Goal: Task Accomplishment & Management: Manage account settings

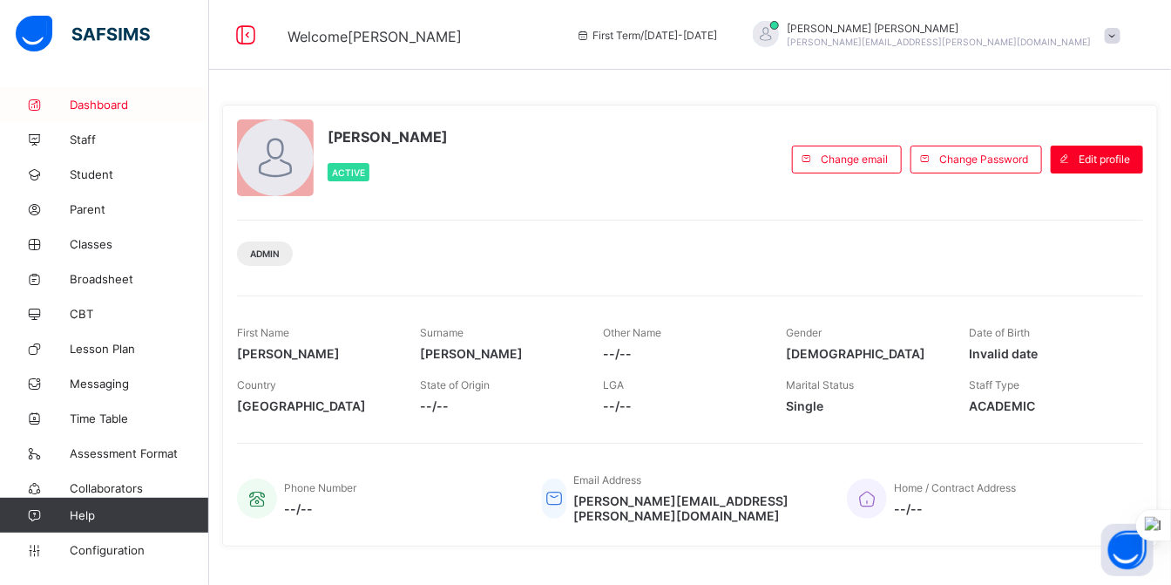
click at [101, 105] on span "Dashboard" at bounding box center [139, 105] width 139 height 14
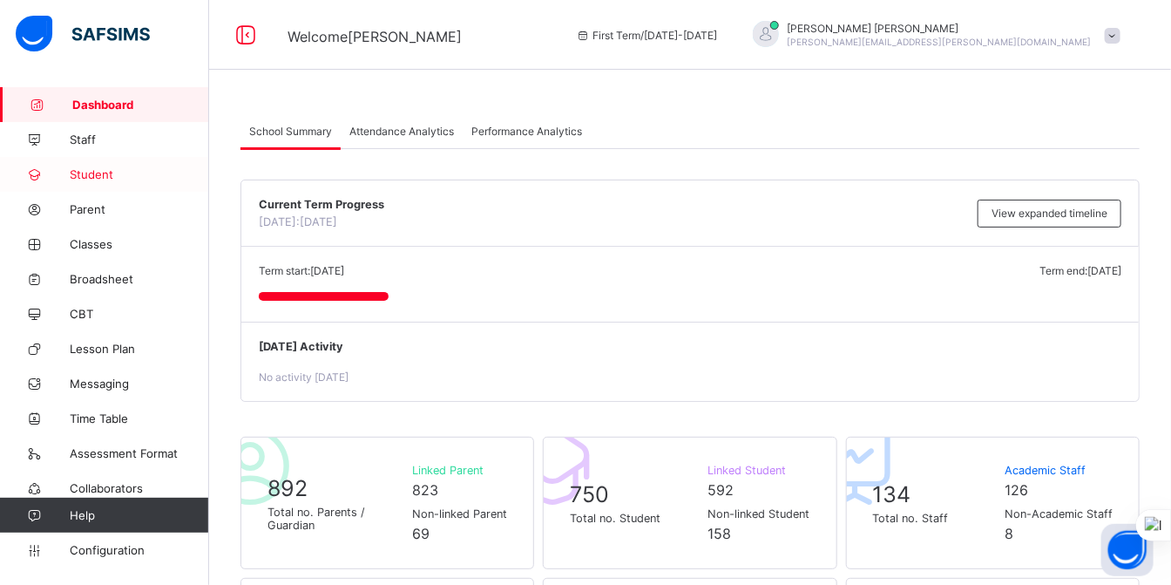
click at [100, 174] on span "Student" at bounding box center [139, 174] width 139 height 14
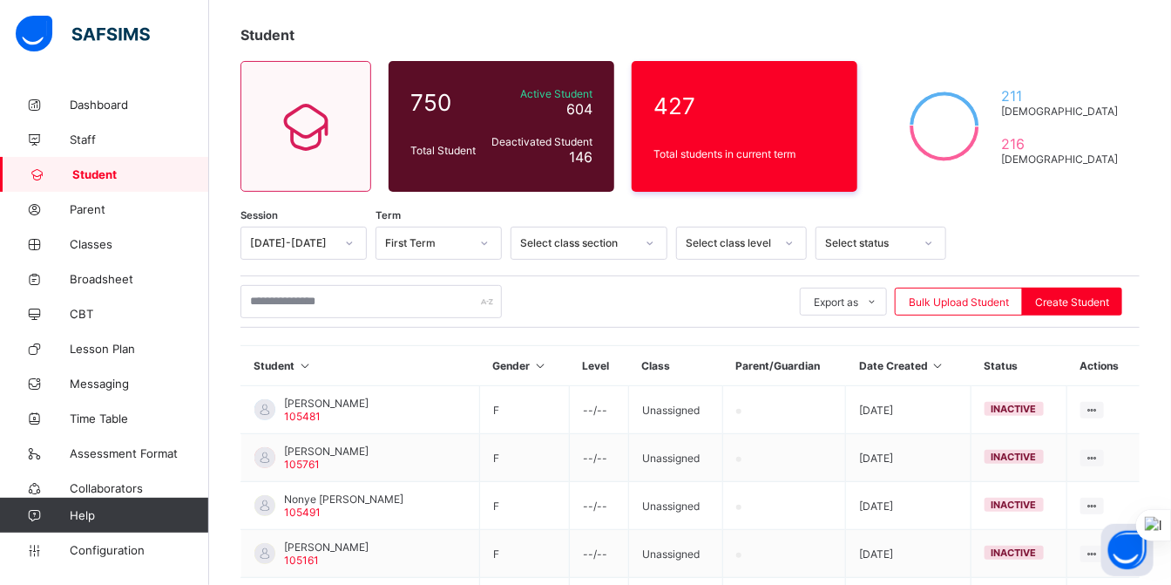
scroll to position [98, 0]
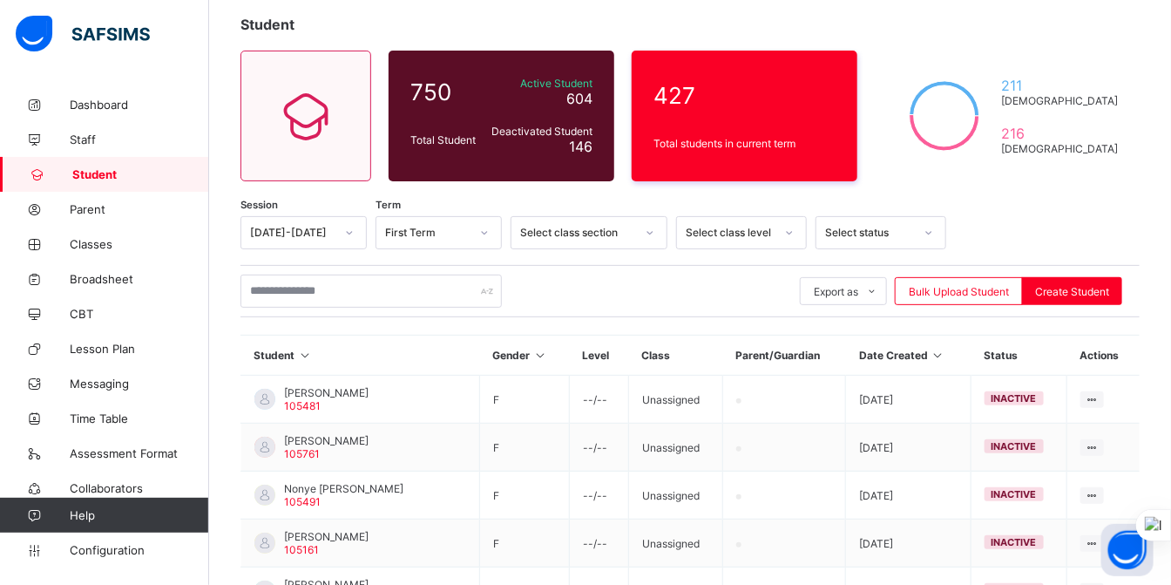
click at [349, 230] on icon at bounding box center [349, 232] width 10 height 17
click at [283, 263] on div "[DATE]-[DATE]" at bounding box center [303, 270] width 125 height 27
click at [651, 234] on icon at bounding box center [650, 232] width 10 height 17
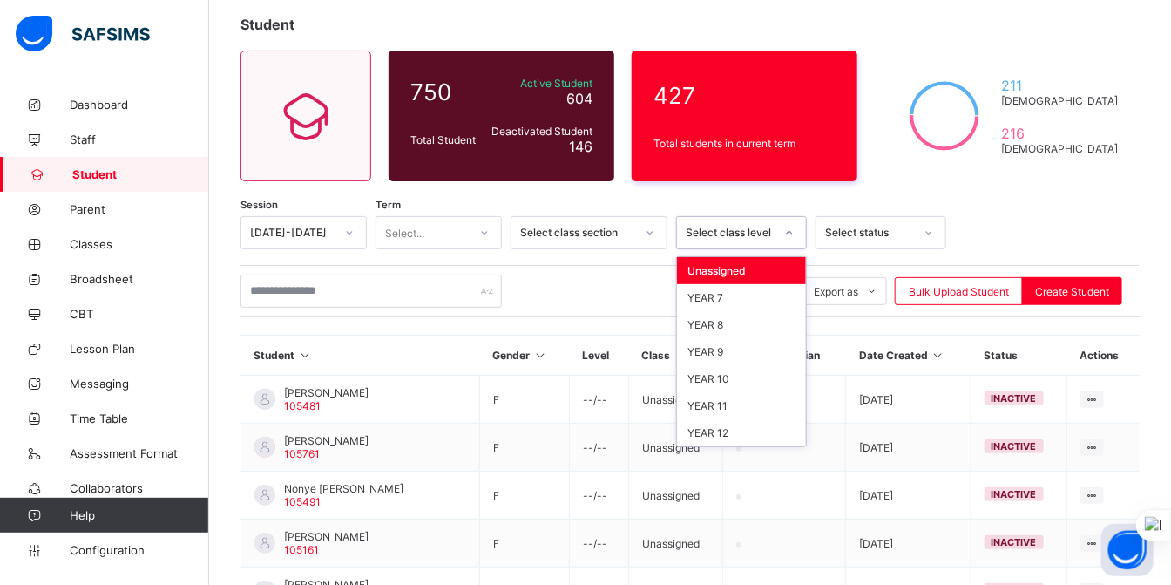
click at [791, 239] on div at bounding box center [790, 233] width 30 height 28
click at [696, 295] on div "YEAR 7" at bounding box center [741, 297] width 129 height 27
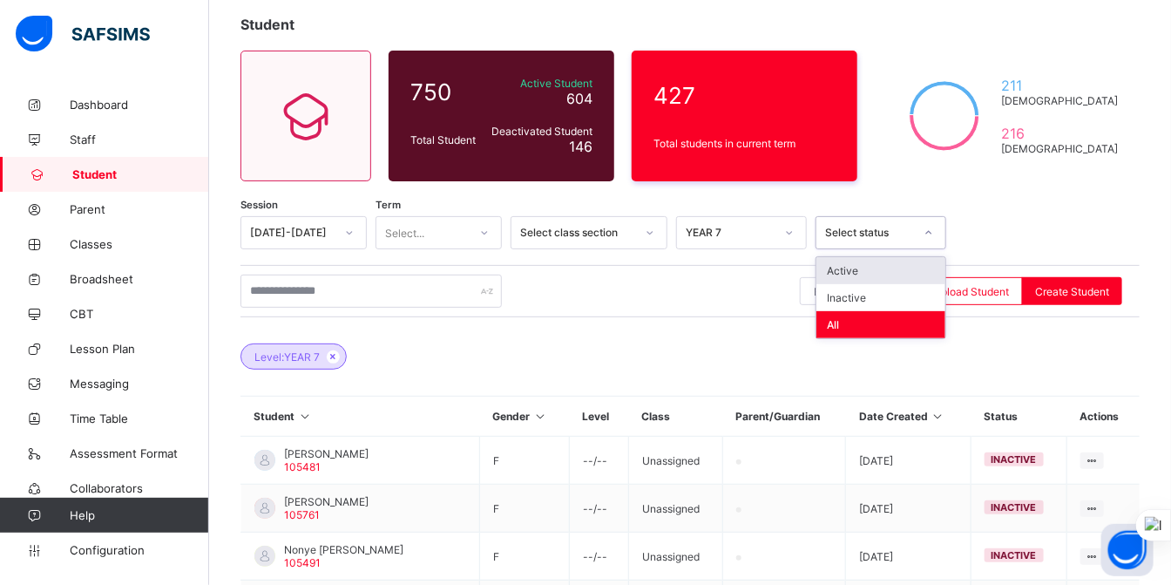
click at [930, 233] on icon at bounding box center [929, 232] width 10 height 17
click at [702, 294] on div "Export as Pdf Report Excel Report Excel Report (LMS) Bulk Upload Student Create…" at bounding box center [690, 291] width 899 height 33
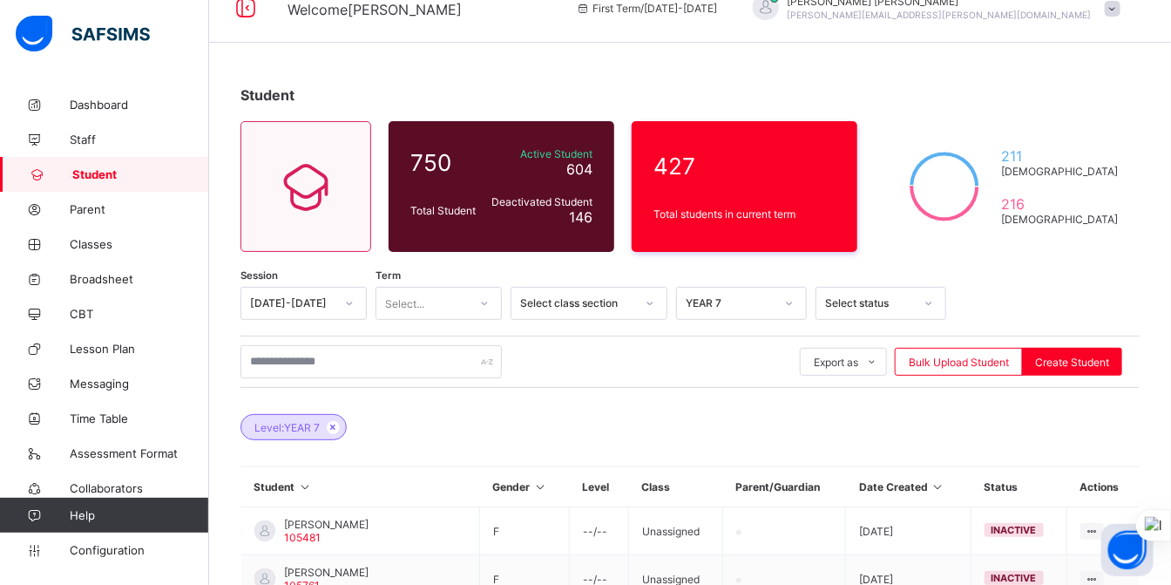
scroll to position [23, 0]
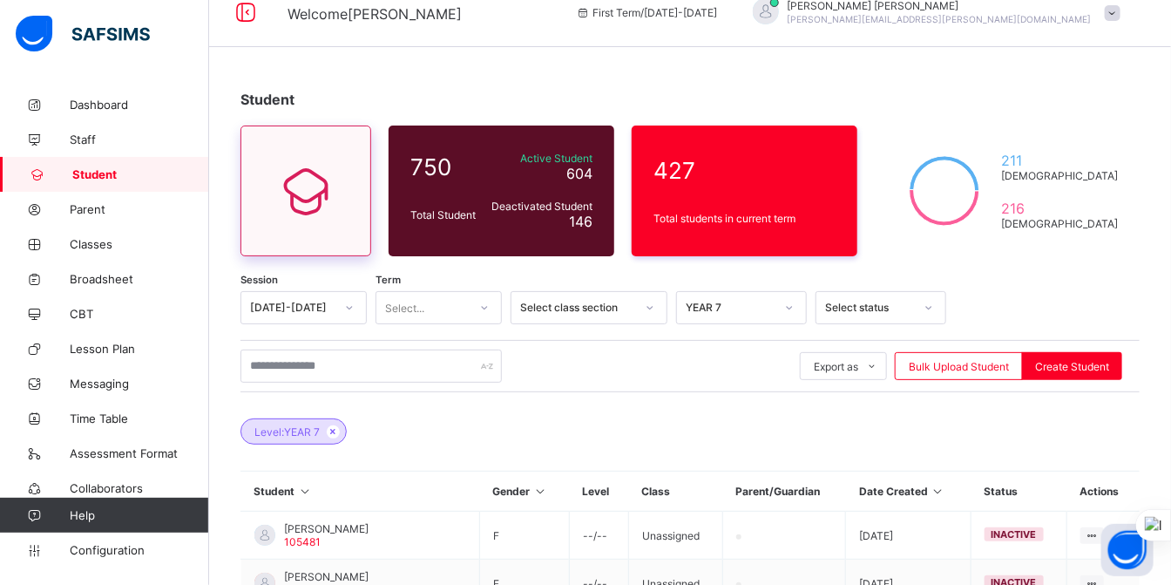
click at [306, 186] on icon at bounding box center [305, 190] width 73 height 63
click at [489, 368] on div at bounding box center [371, 365] width 261 height 33
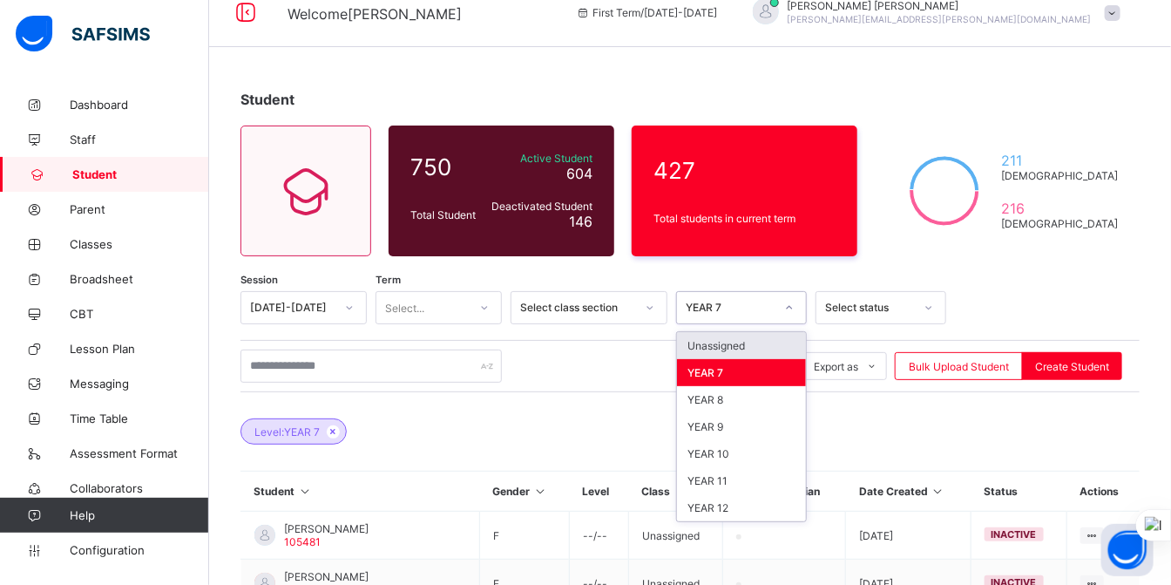
click at [706, 302] on div "YEAR 7" at bounding box center [730, 308] width 89 height 13
click at [85, 203] on span "Parent" at bounding box center [139, 209] width 139 height 14
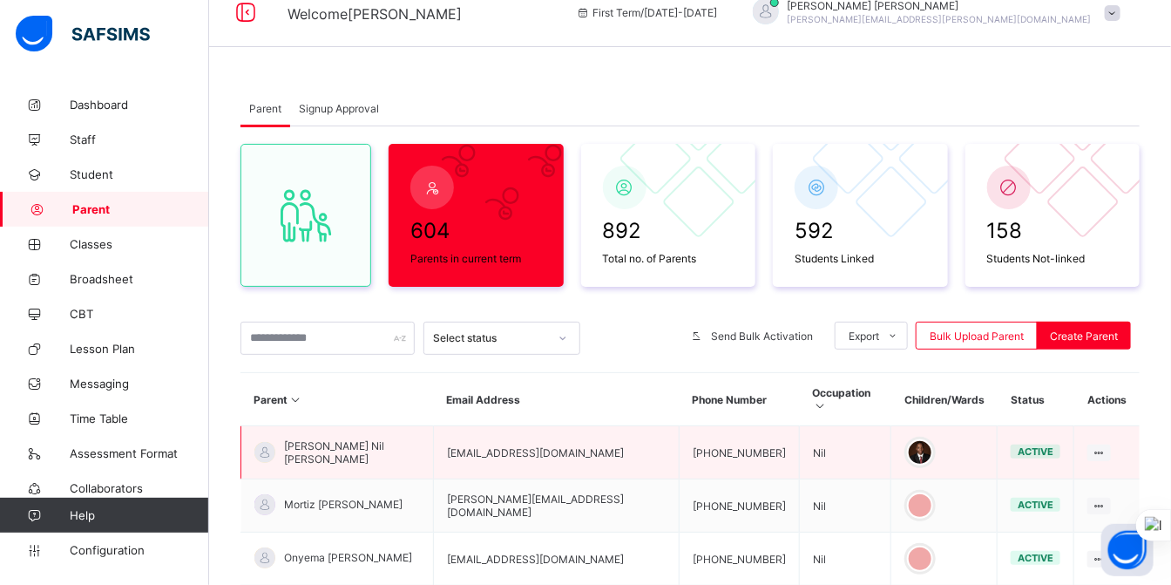
click at [356, 439] on span "[PERSON_NAME] Nil [PERSON_NAME]" at bounding box center [352, 452] width 136 height 26
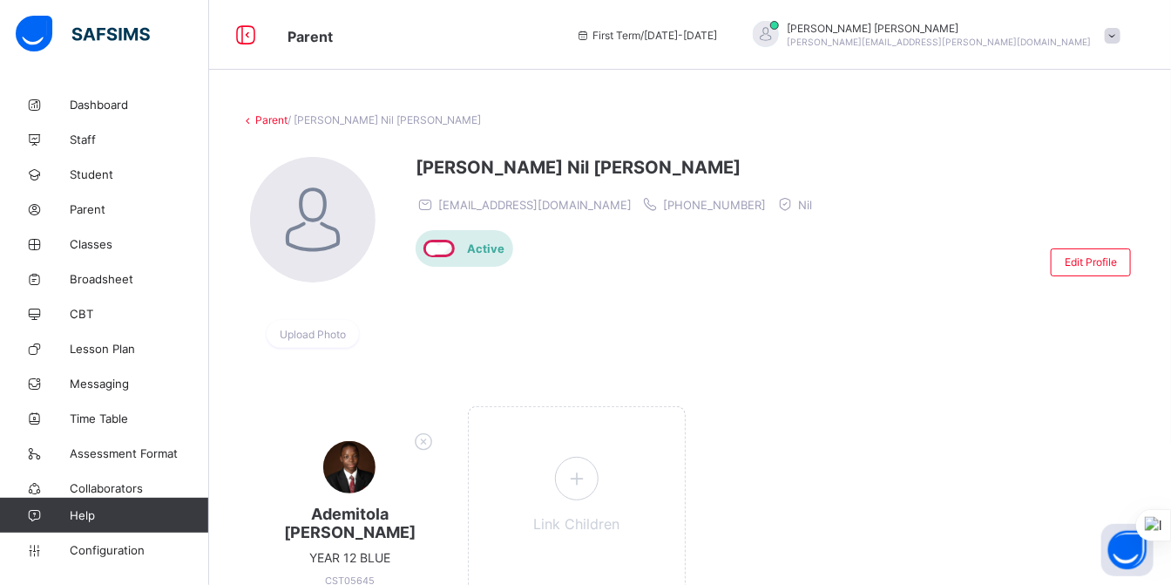
drag, startPoint x: 1183, startPoint y: 134, endPoint x: 1180, endPoint y: 173, distance: 39.4
click at [253, 28] on icon at bounding box center [246, 35] width 30 height 25
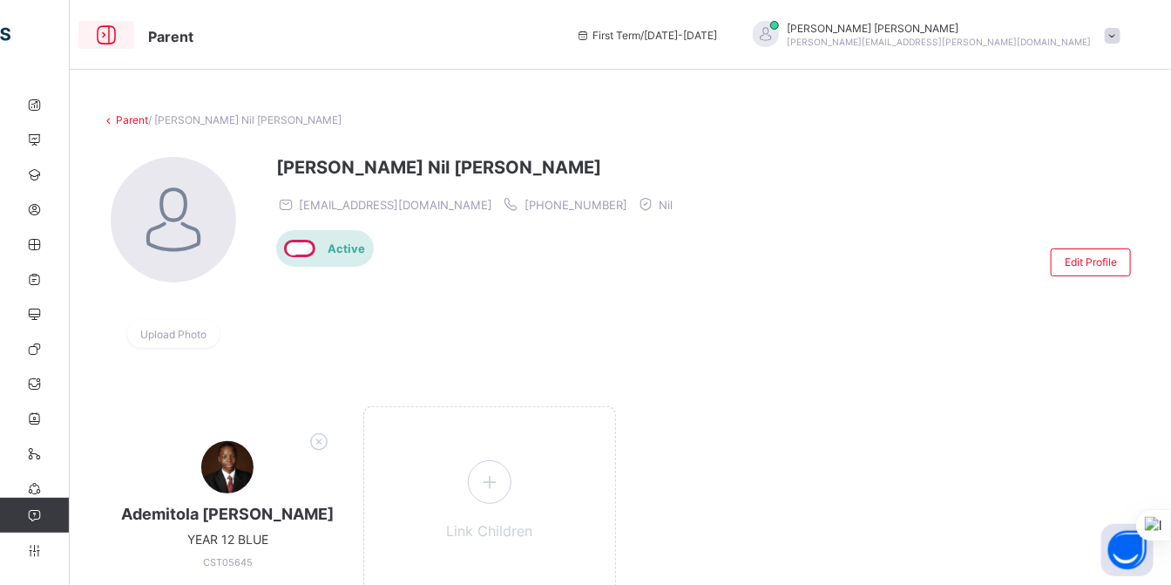
click at [101, 37] on icon at bounding box center [107, 35] width 30 height 25
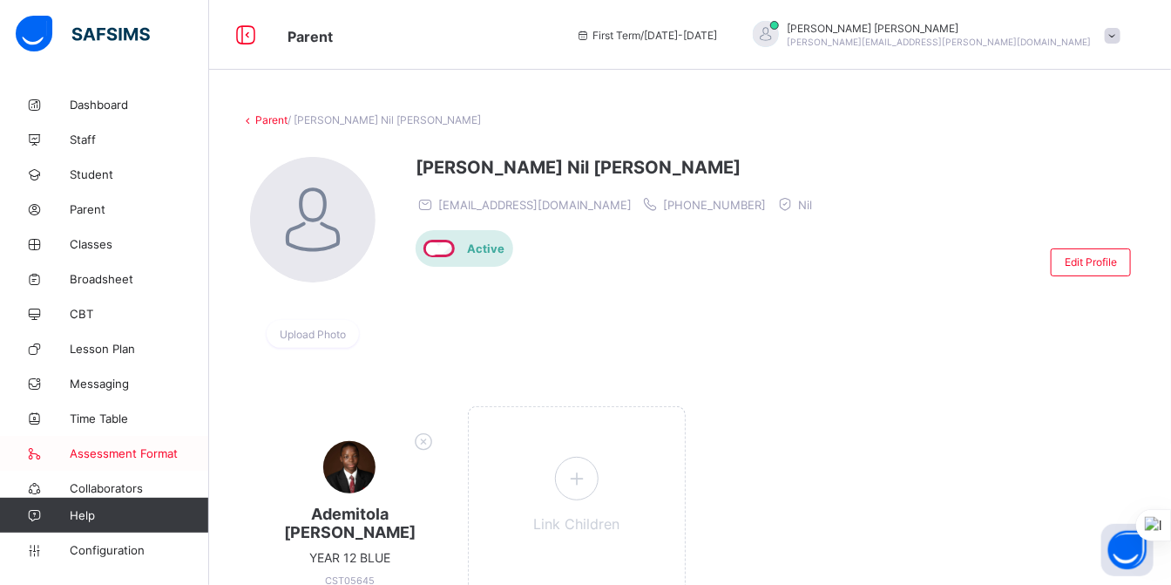
click at [152, 469] on link "Assessment Format" at bounding box center [104, 453] width 209 height 35
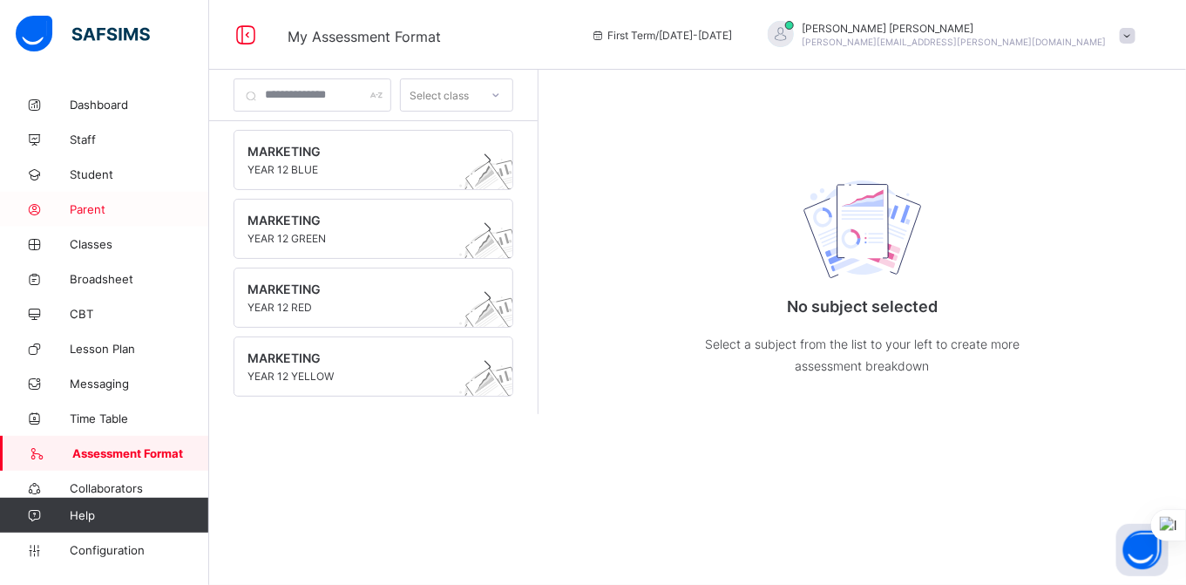
click at [99, 210] on span "Parent" at bounding box center [139, 209] width 139 height 14
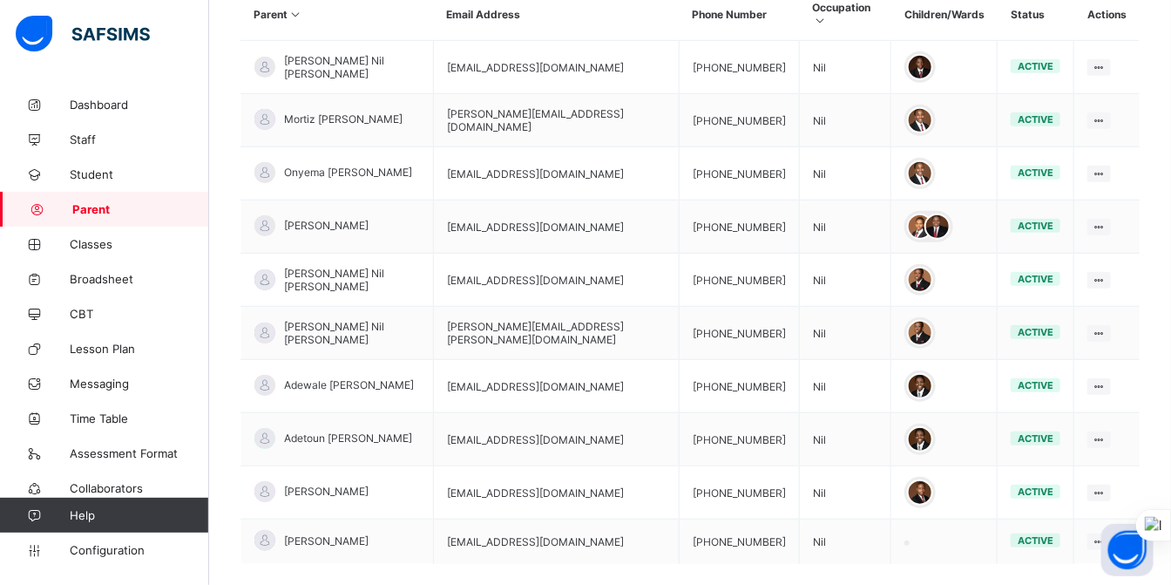
scroll to position [492, 0]
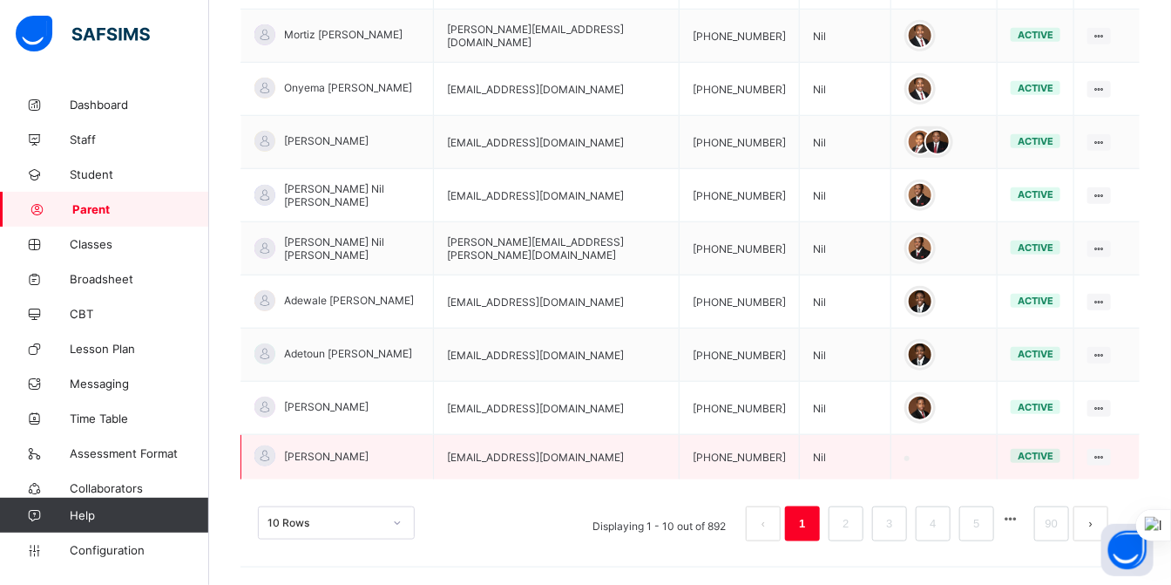
click at [363, 450] on span "[PERSON_NAME]" at bounding box center [326, 456] width 85 height 13
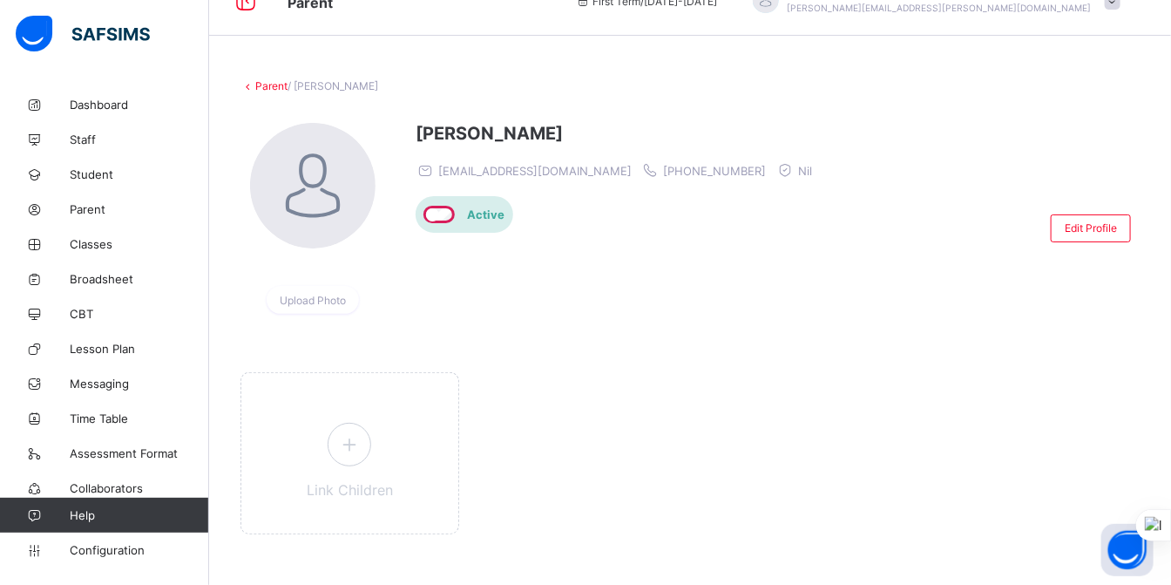
scroll to position [52, 0]
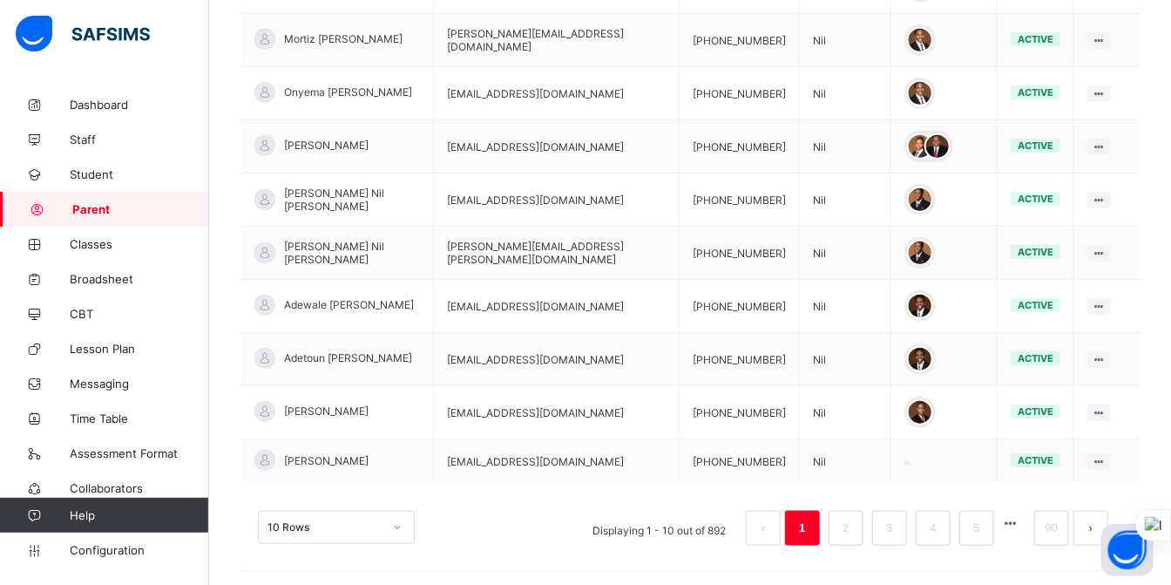
scroll to position [492, 0]
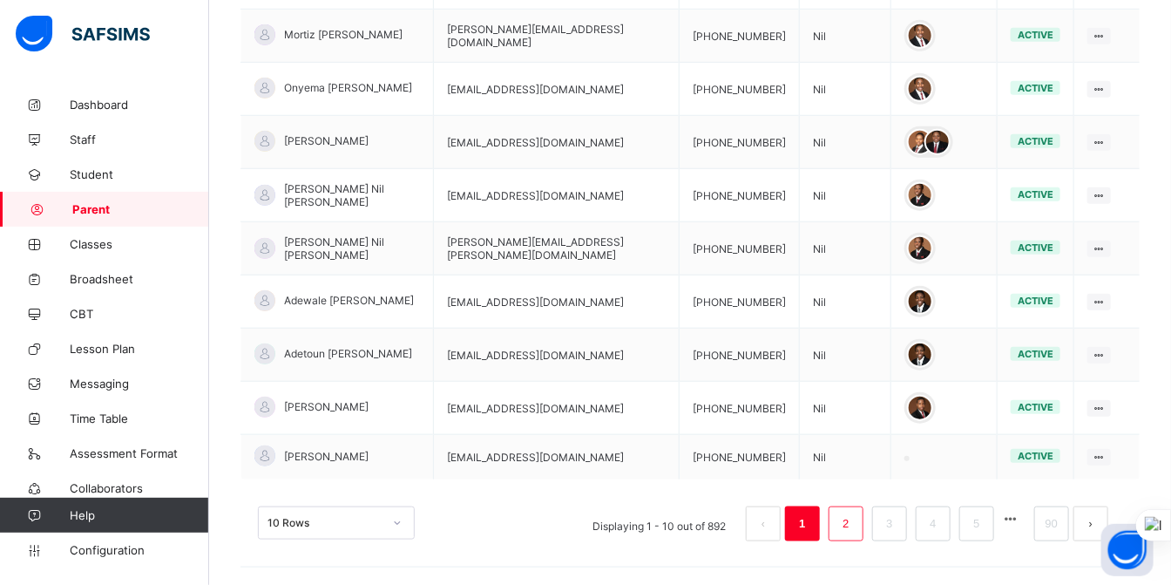
click at [854, 512] on link "2" at bounding box center [845, 523] width 17 height 23
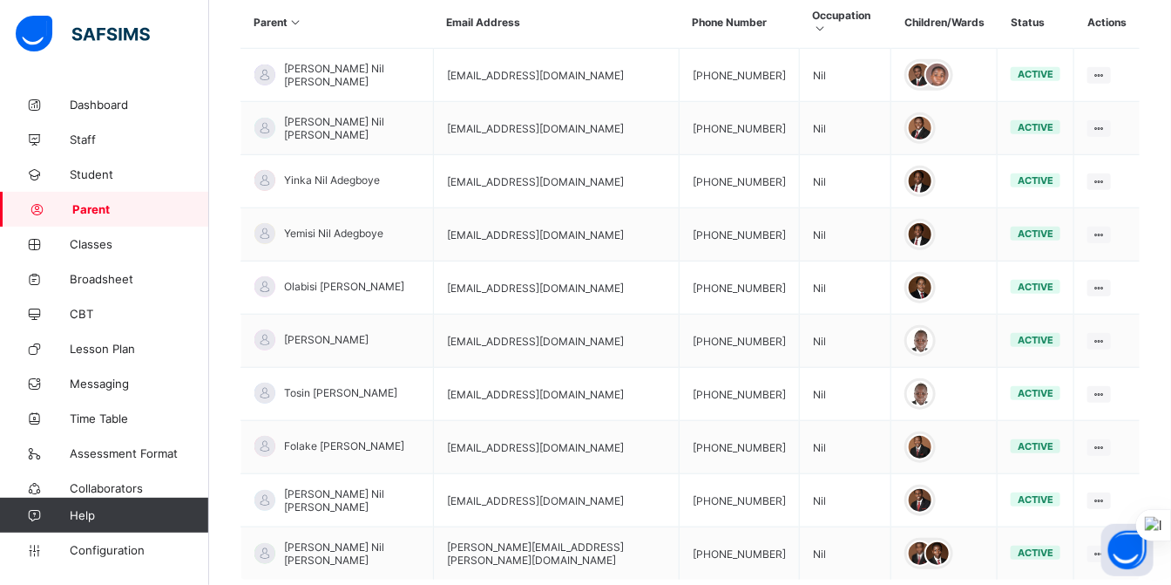
scroll to position [500, 0]
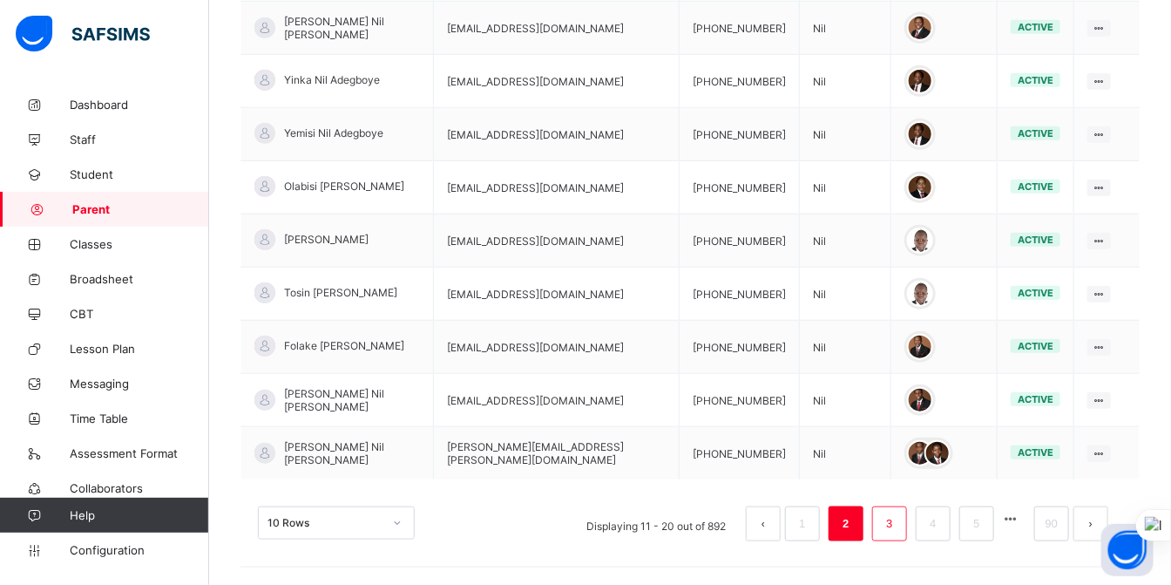
click at [897, 512] on link "3" at bounding box center [889, 523] width 17 height 23
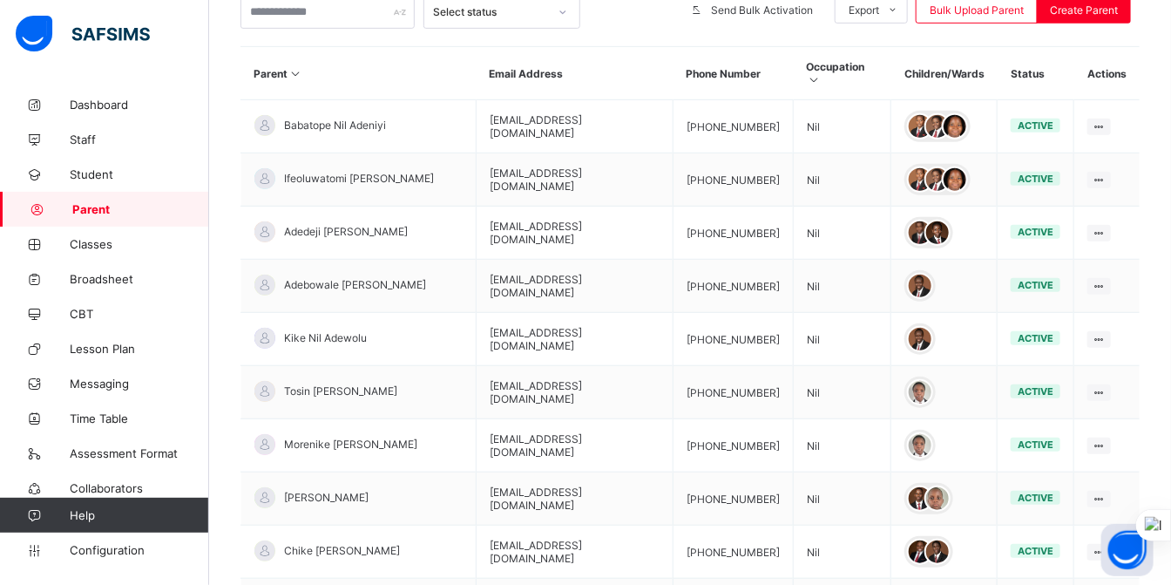
scroll to position [356, 0]
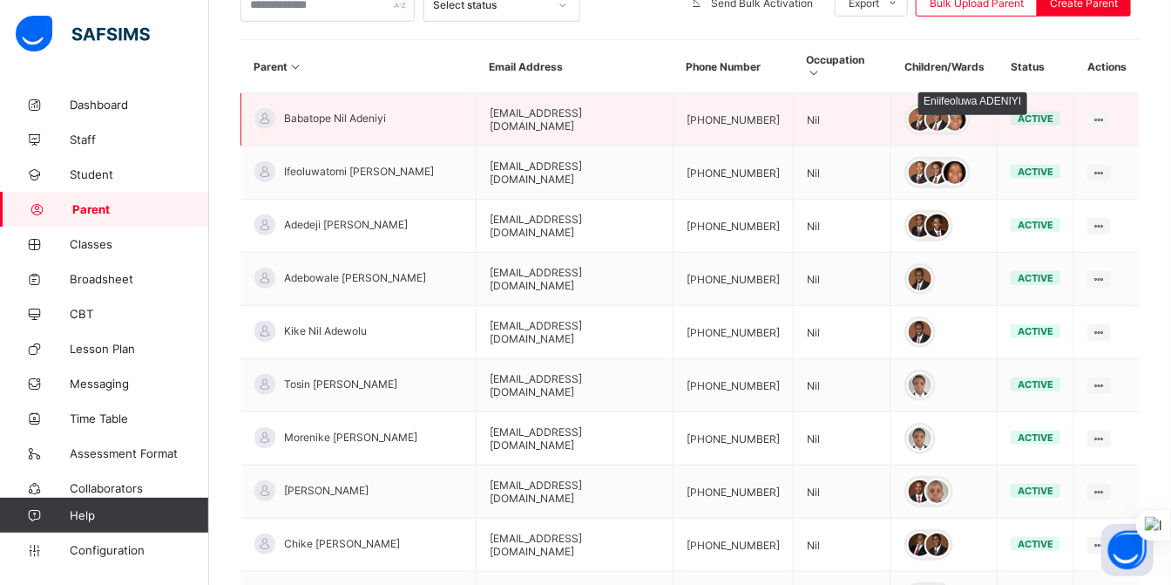
click at [935, 106] on div at bounding box center [938, 119] width 26 height 26
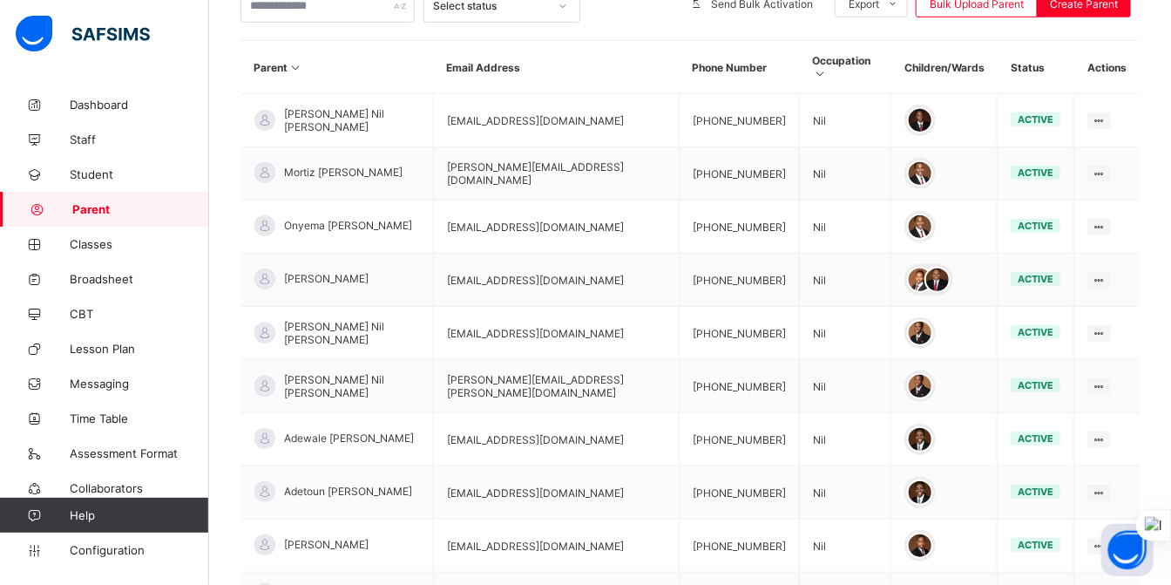
scroll to position [492, 0]
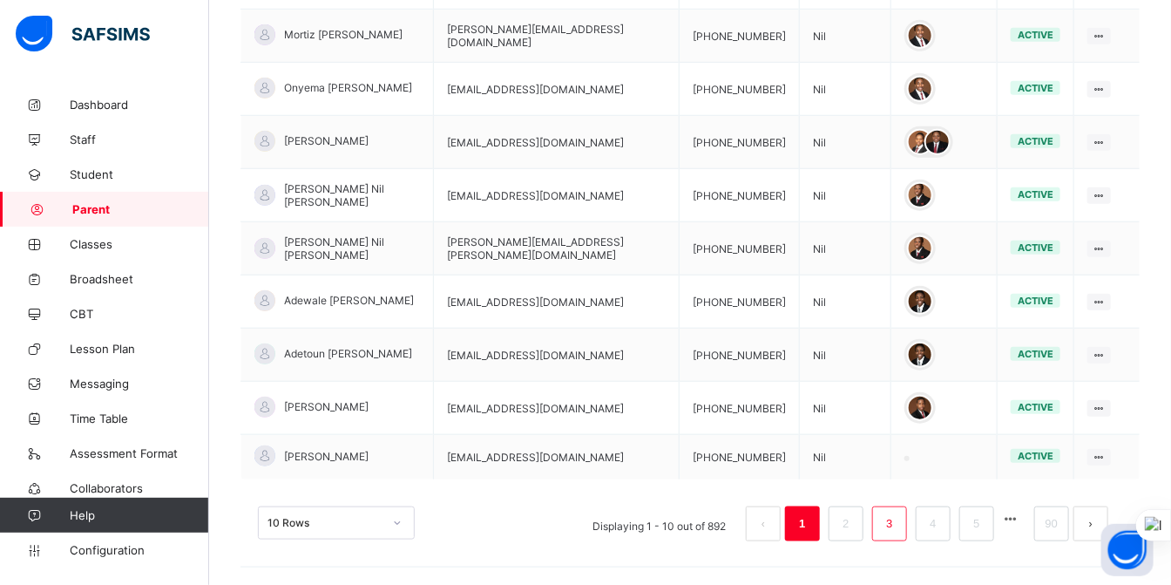
click at [898, 512] on link "3" at bounding box center [889, 523] width 17 height 23
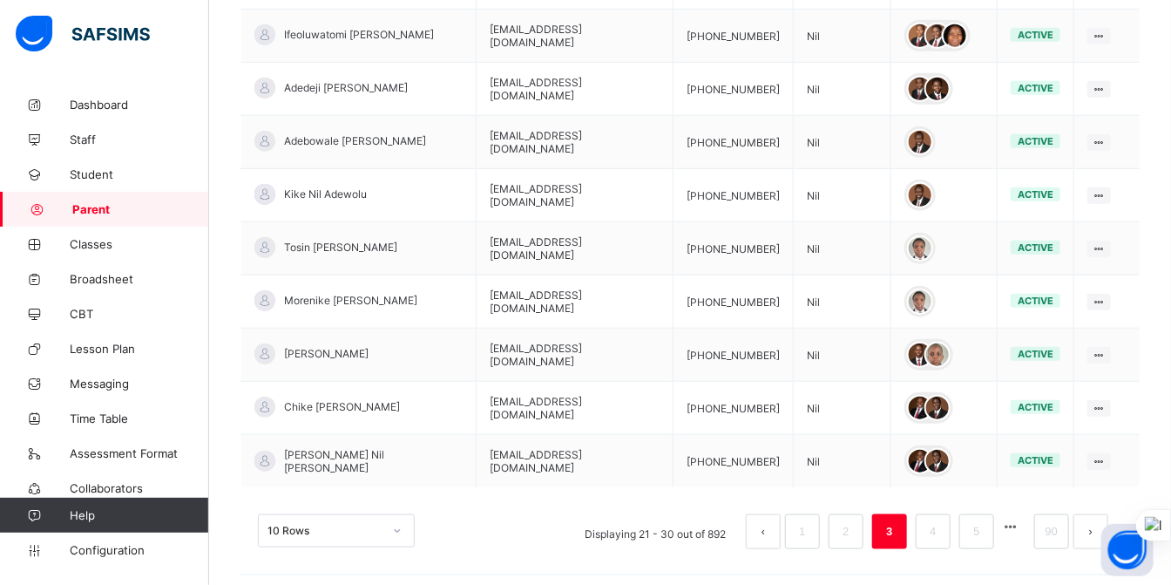
click at [898, 520] on link "3" at bounding box center [889, 531] width 17 height 23
click at [941, 520] on link "4" at bounding box center [933, 531] width 17 height 23
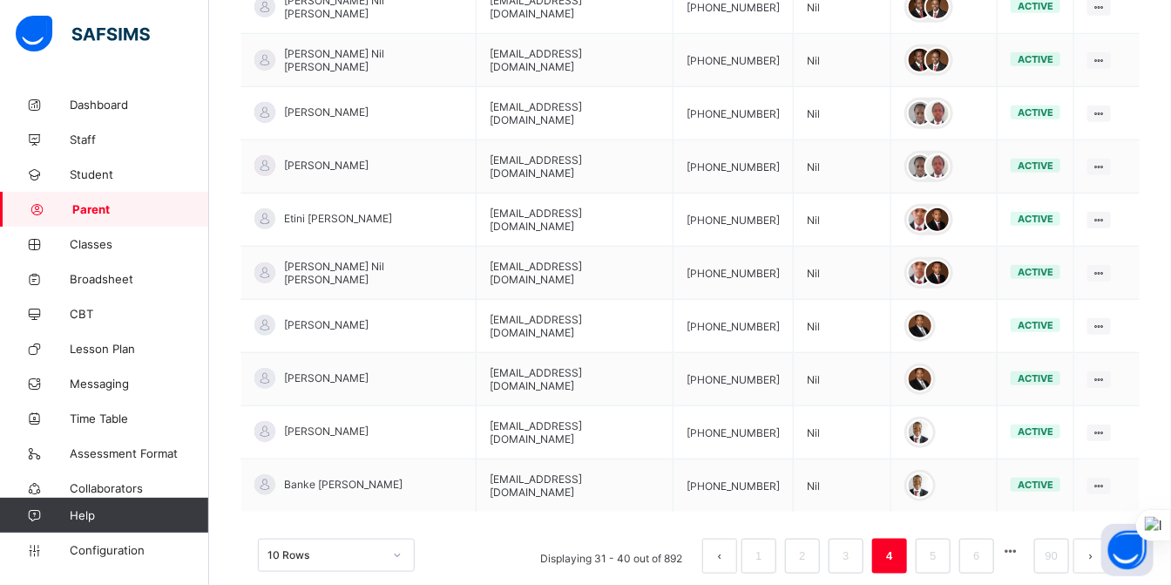
scroll to position [500, 0]
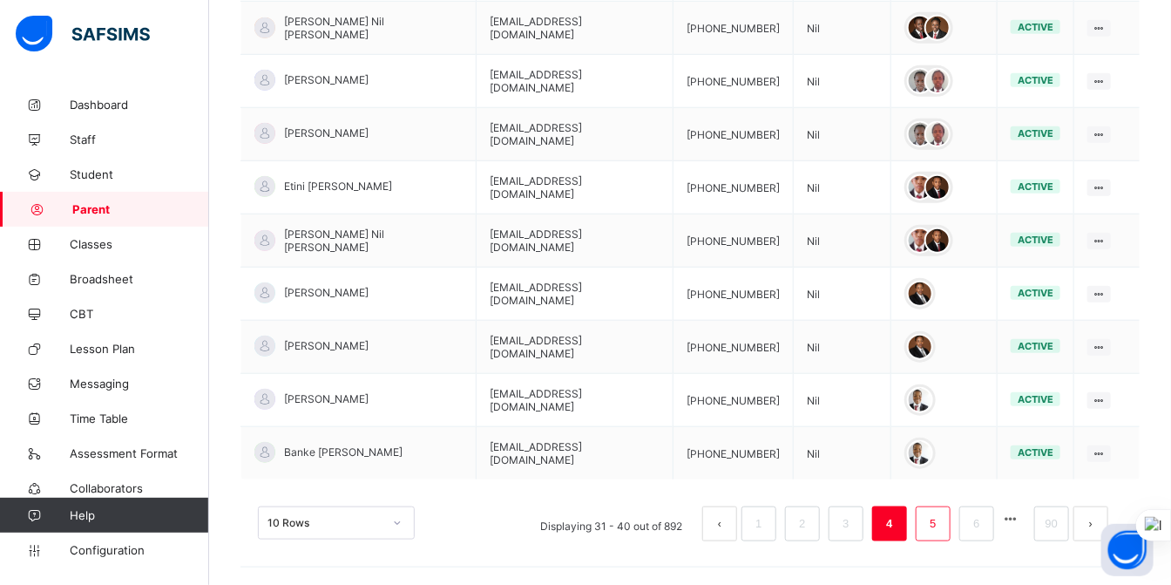
click at [941, 512] on link "5" at bounding box center [933, 523] width 17 height 23
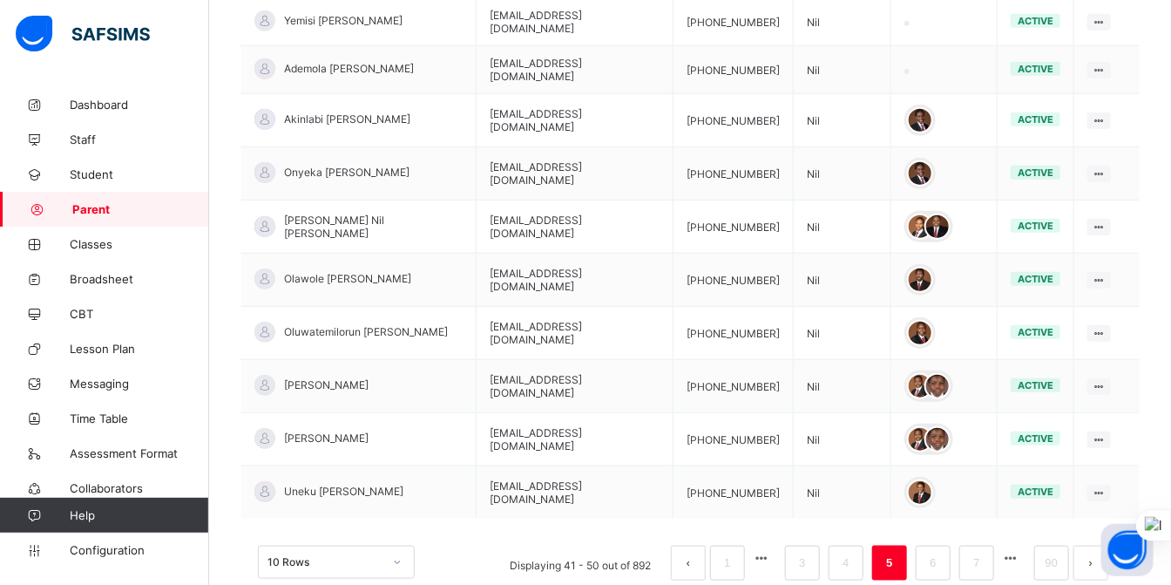
scroll to position [498, 0]
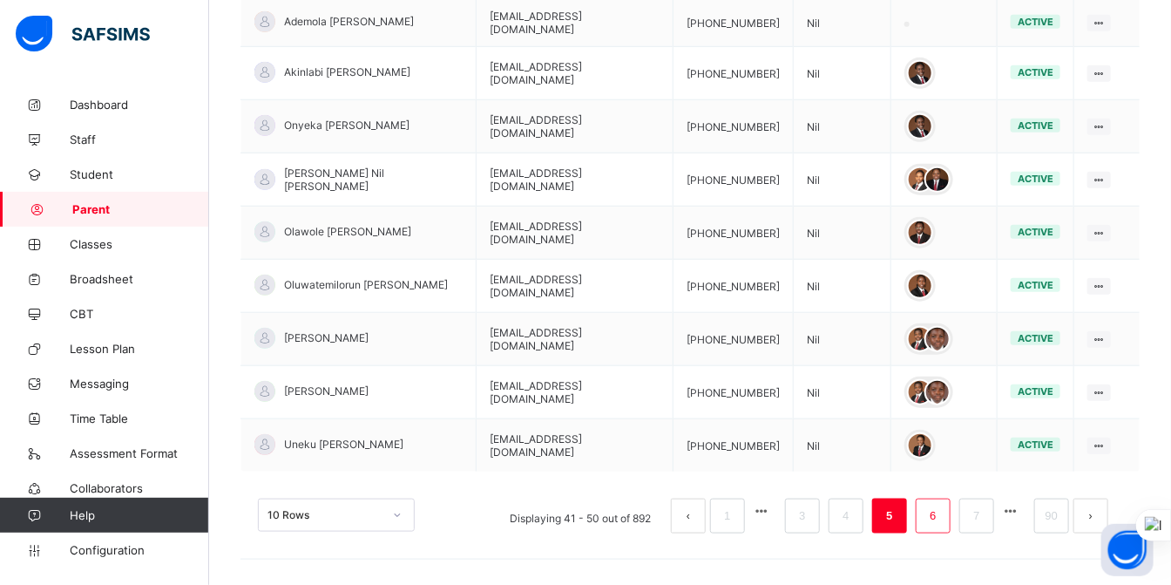
click at [941, 507] on link "6" at bounding box center [933, 516] width 17 height 23
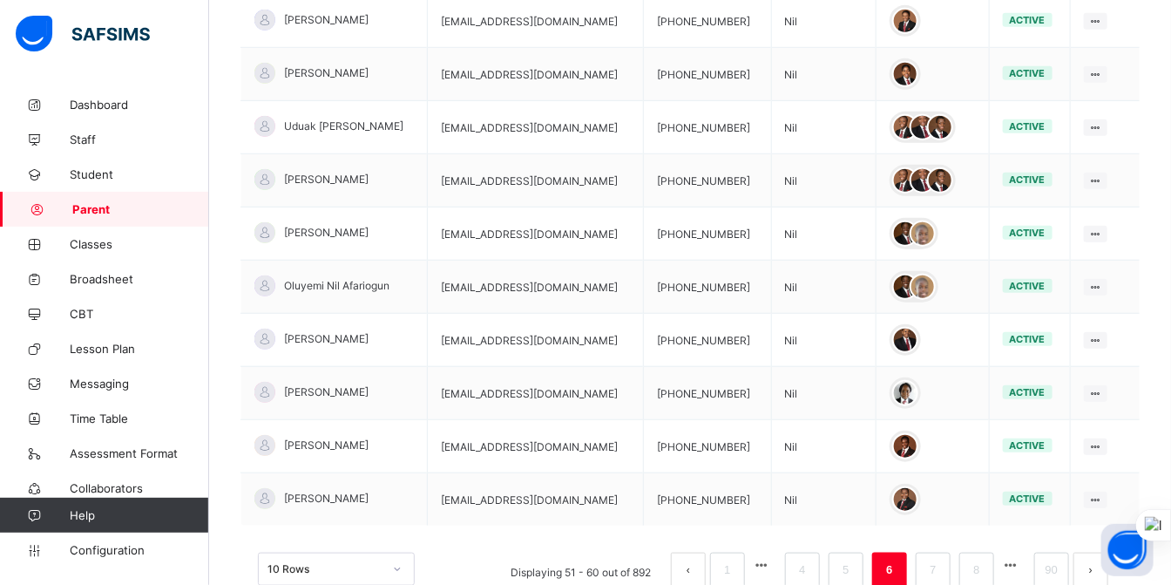
scroll to position [500, 0]
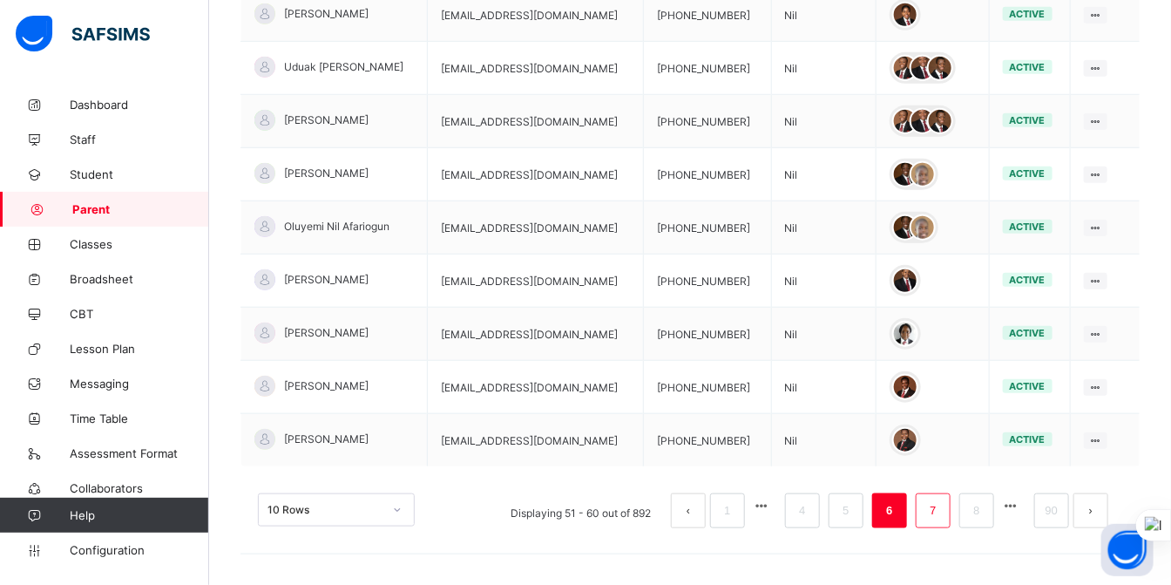
click at [941, 499] on link "7" at bounding box center [933, 510] width 17 height 23
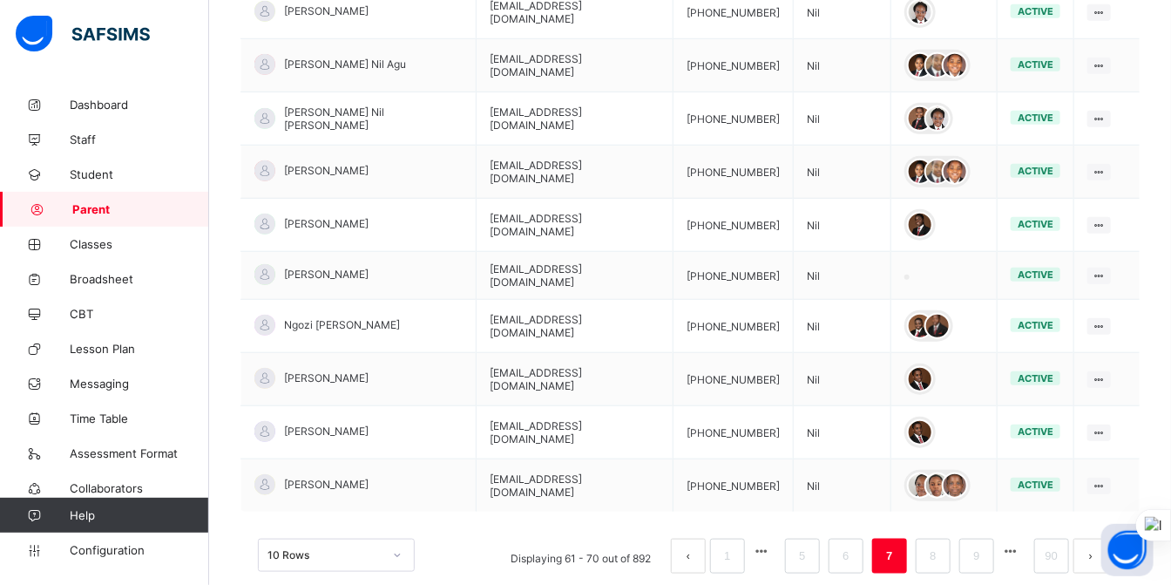
scroll to position [492, 0]
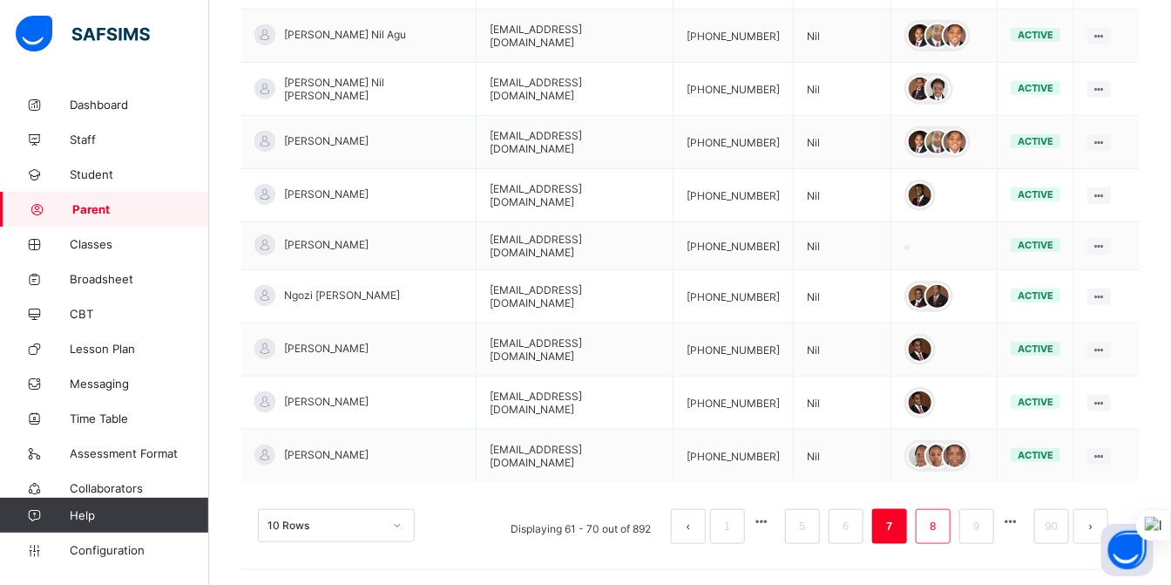
click at [941, 515] on link "8" at bounding box center [933, 526] width 17 height 23
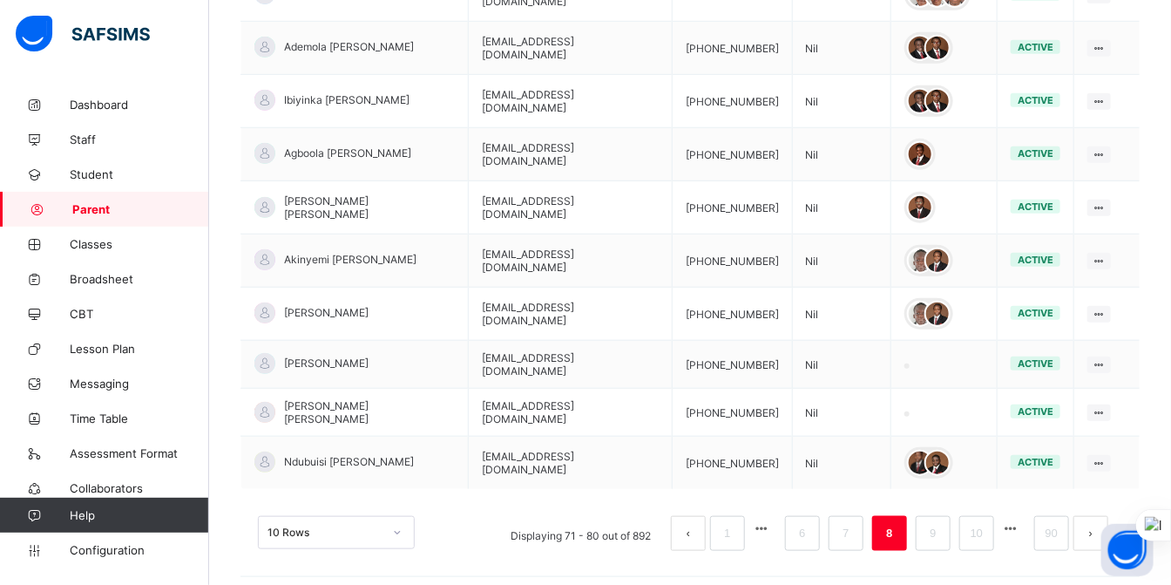
scroll to position [485, 0]
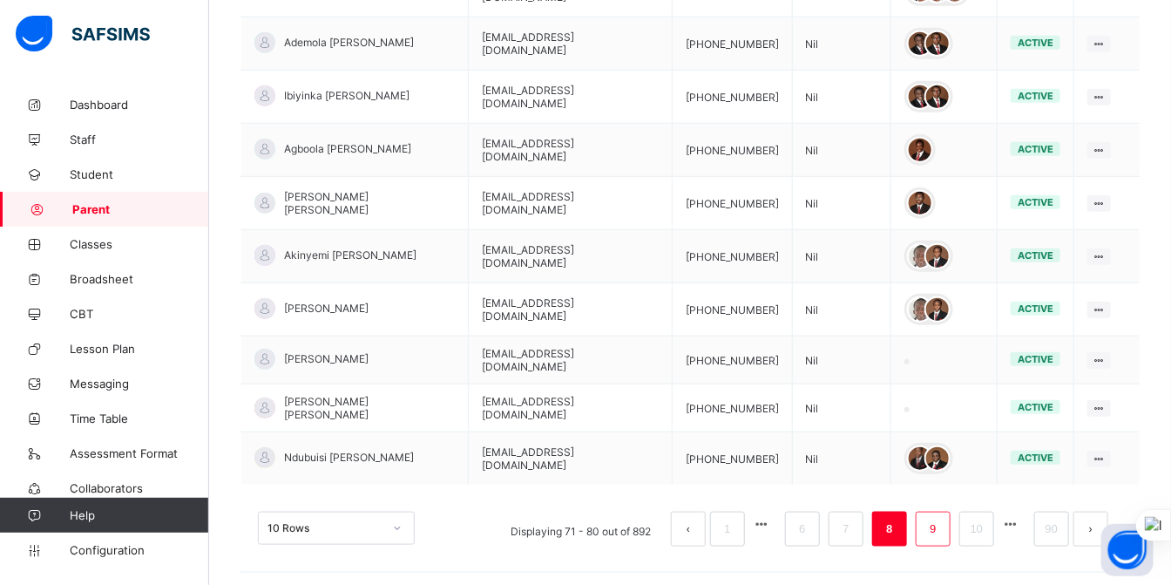
click at [941, 518] on link "9" at bounding box center [933, 529] width 17 height 23
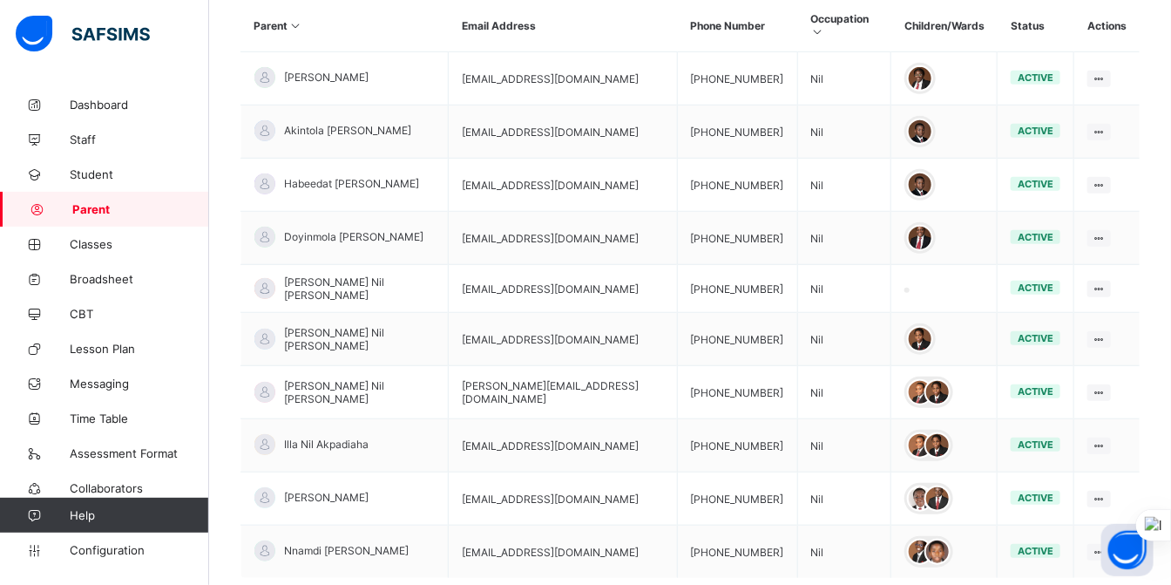
scroll to position [492, 0]
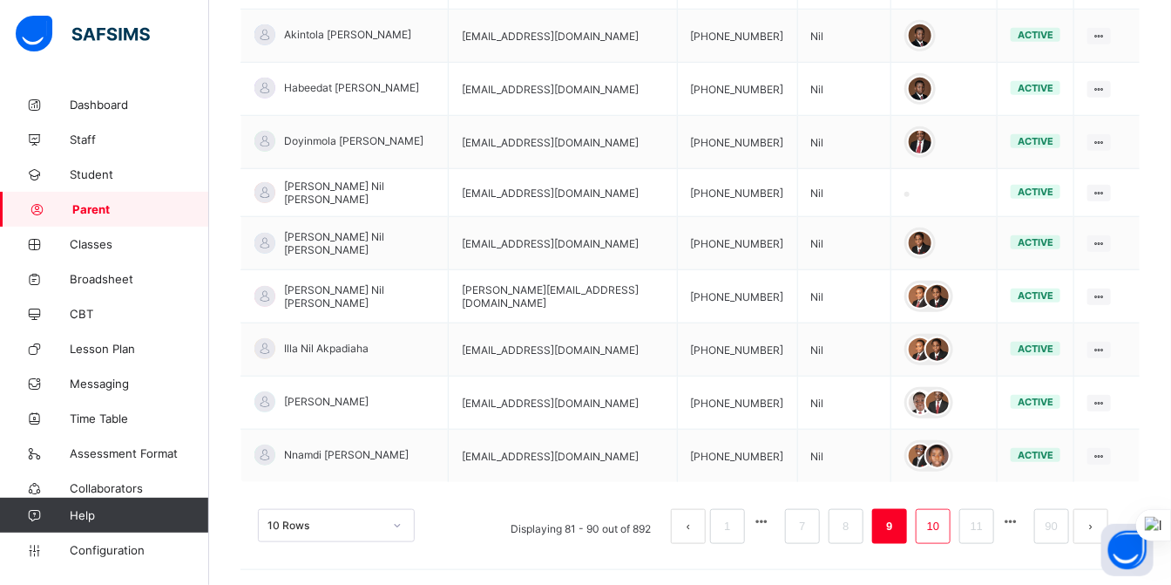
click at [944, 515] on link "10" at bounding box center [933, 526] width 23 height 23
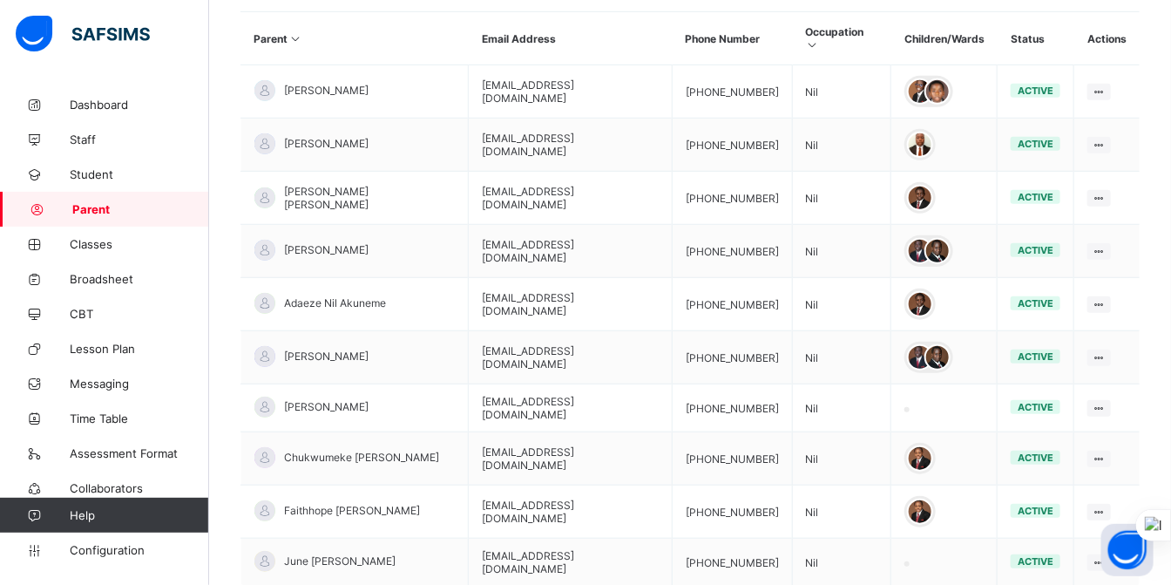
scroll to position [485, 0]
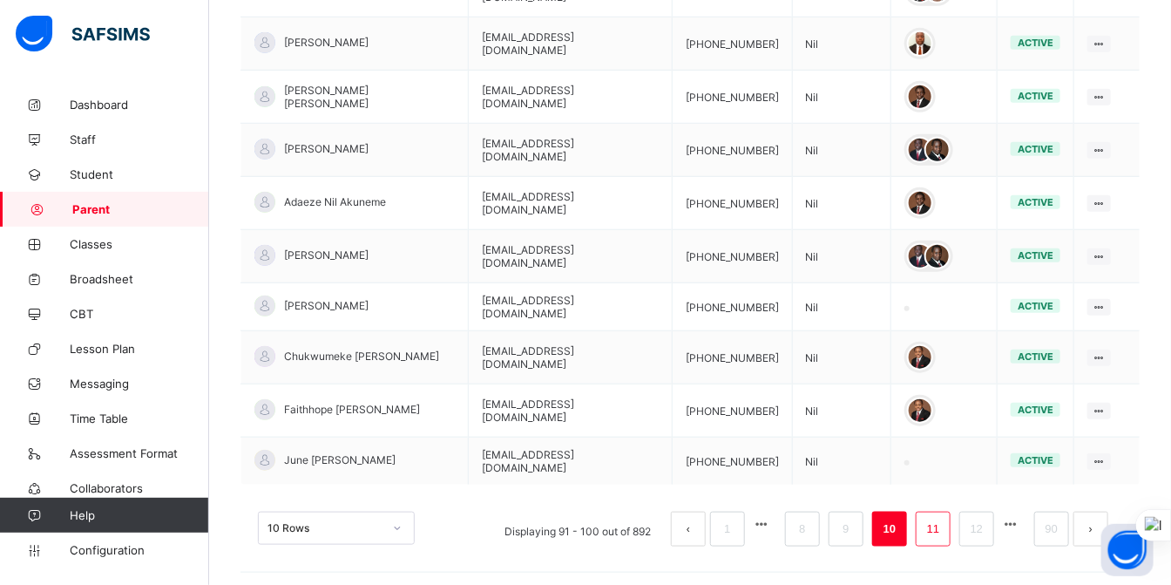
click at [938, 518] on link "11" at bounding box center [933, 529] width 23 height 23
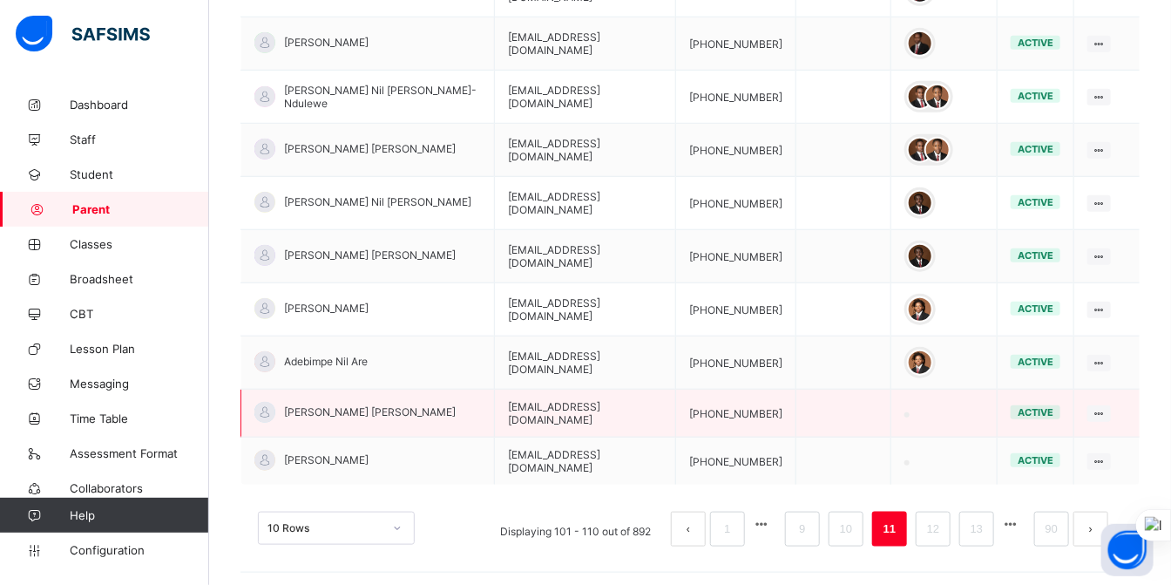
click at [913, 399] on td at bounding box center [945, 414] width 106 height 48
click at [332, 405] on span "[PERSON_NAME] [PERSON_NAME]" at bounding box center [370, 411] width 172 height 13
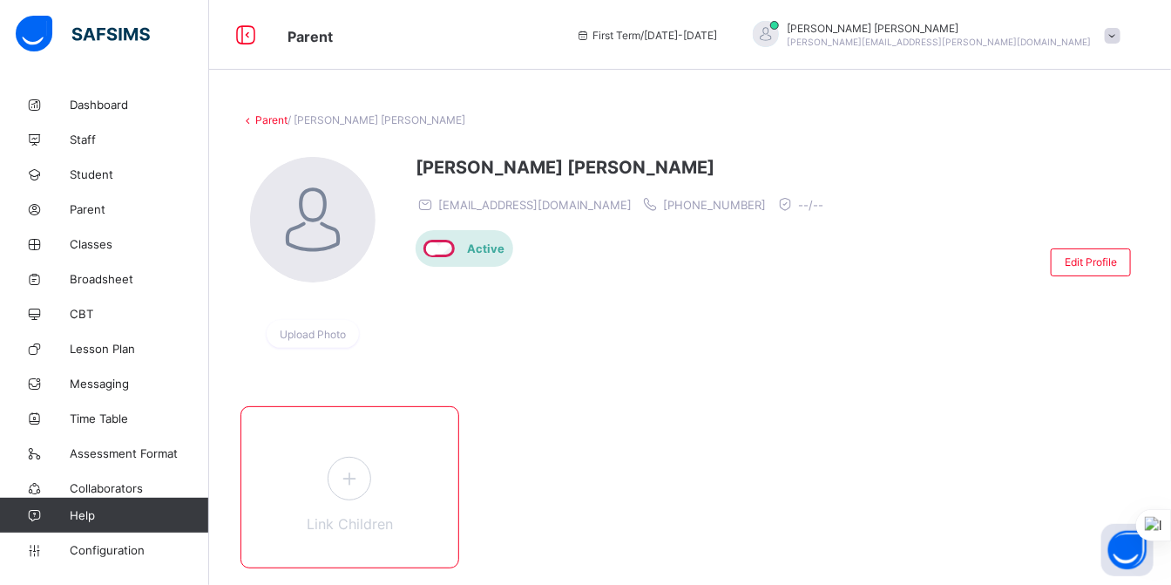
click at [352, 476] on icon at bounding box center [349, 477] width 31 height 27
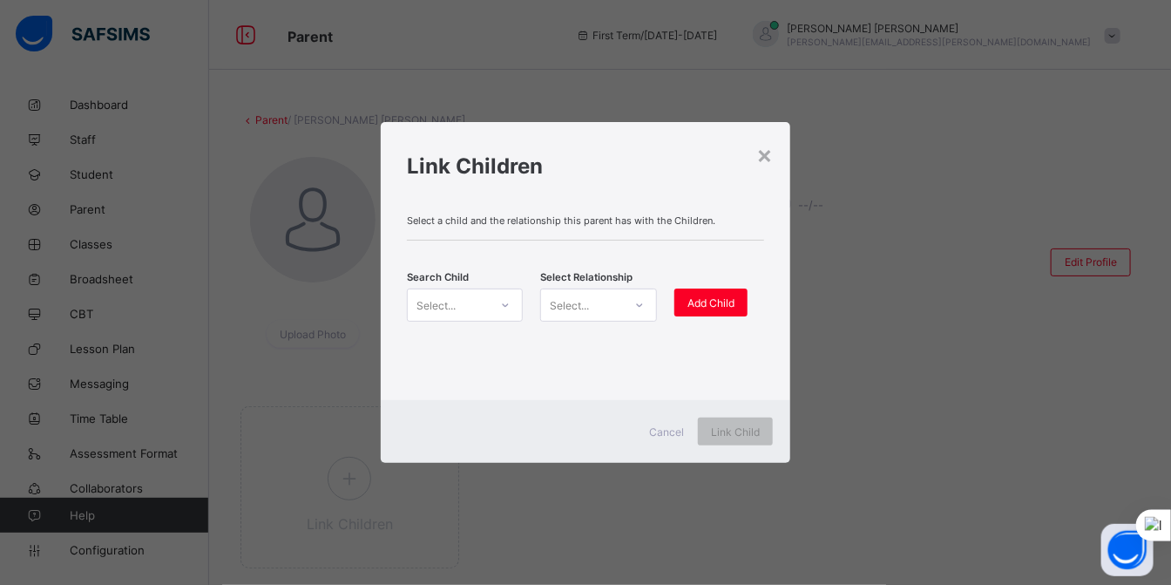
click at [504, 301] on icon at bounding box center [505, 304] width 10 height 17
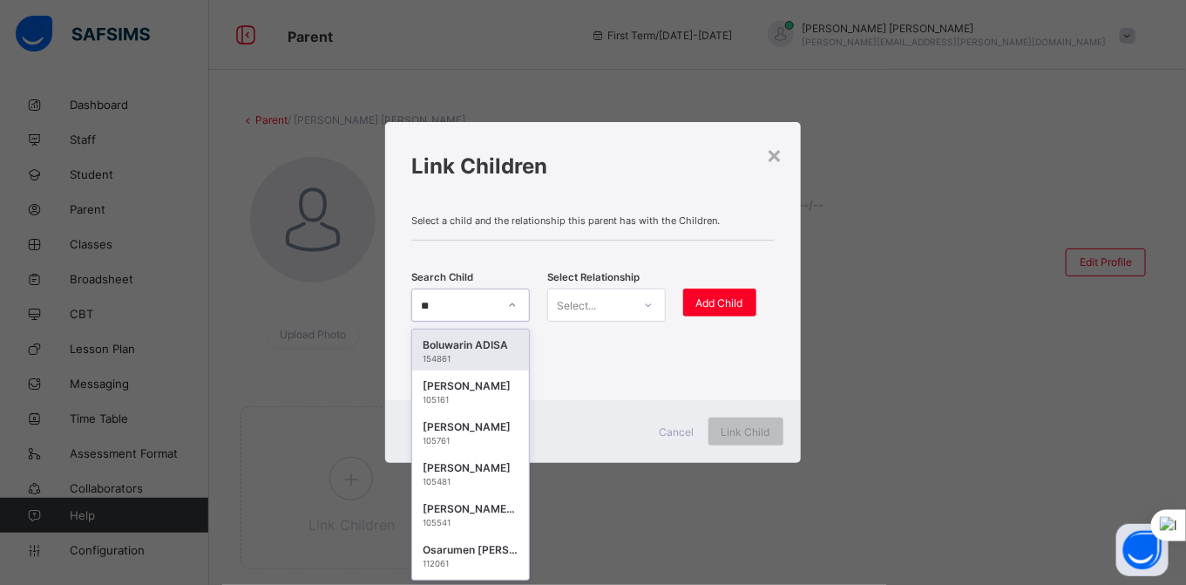
type input "*"
type input "******"
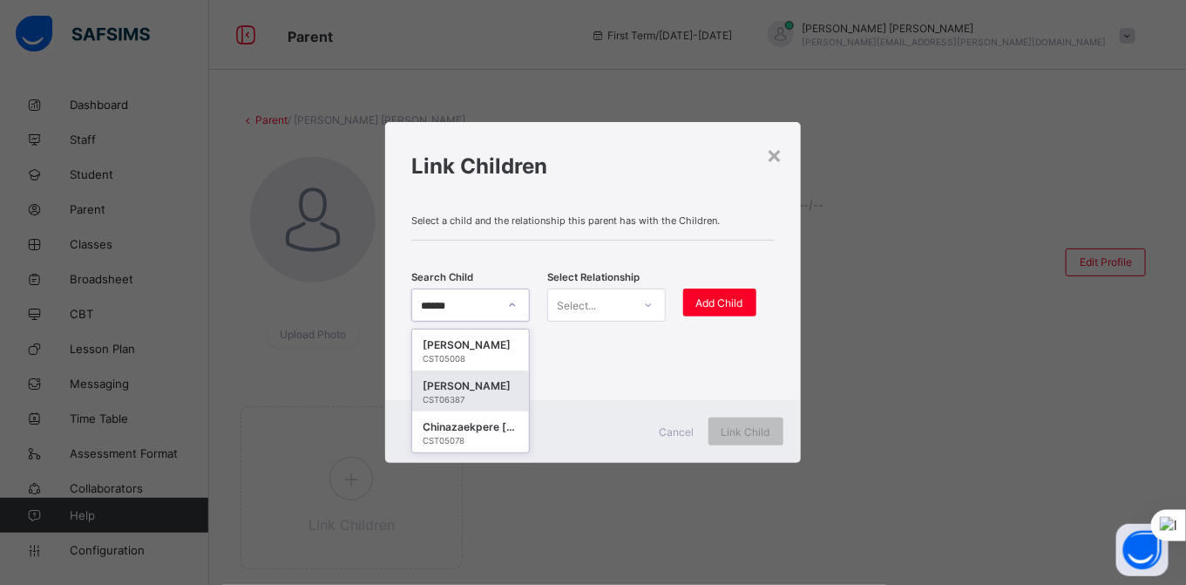
click at [458, 386] on div "[PERSON_NAME]" at bounding box center [471, 385] width 96 height 17
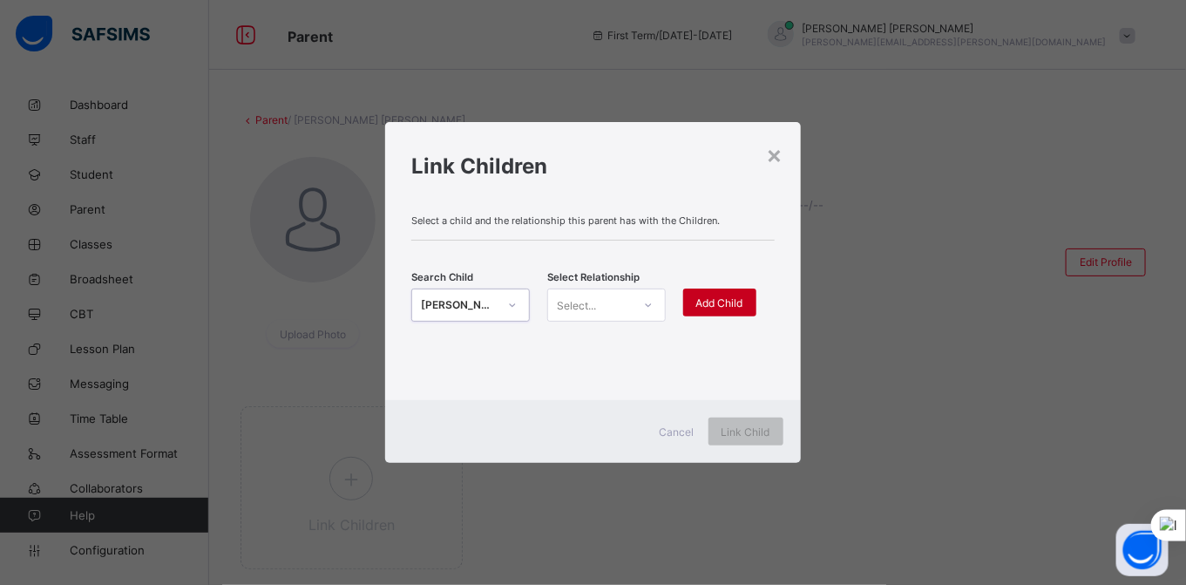
click at [710, 300] on span "Add Child" at bounding box center [719, 302] width 47 height 13
click at [648, 303] on icon at bounding box center [648, 304] width 10 height 17
click at [591, 372] on div "Mother" at bounding box center [606, 369] width 117 height 27
click at [710, 302] on span "Add Child" at bounding box center [719, 302] width 47 height 13
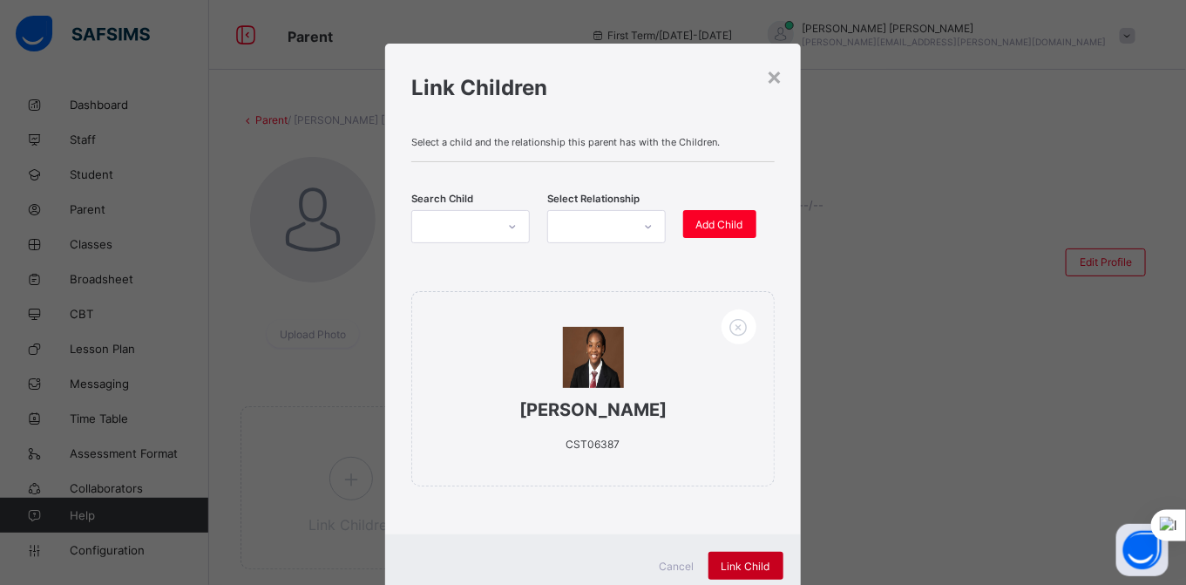
click at [741, 561] on span "Link Child" at bounding box center [746, 565] width 49 height 13
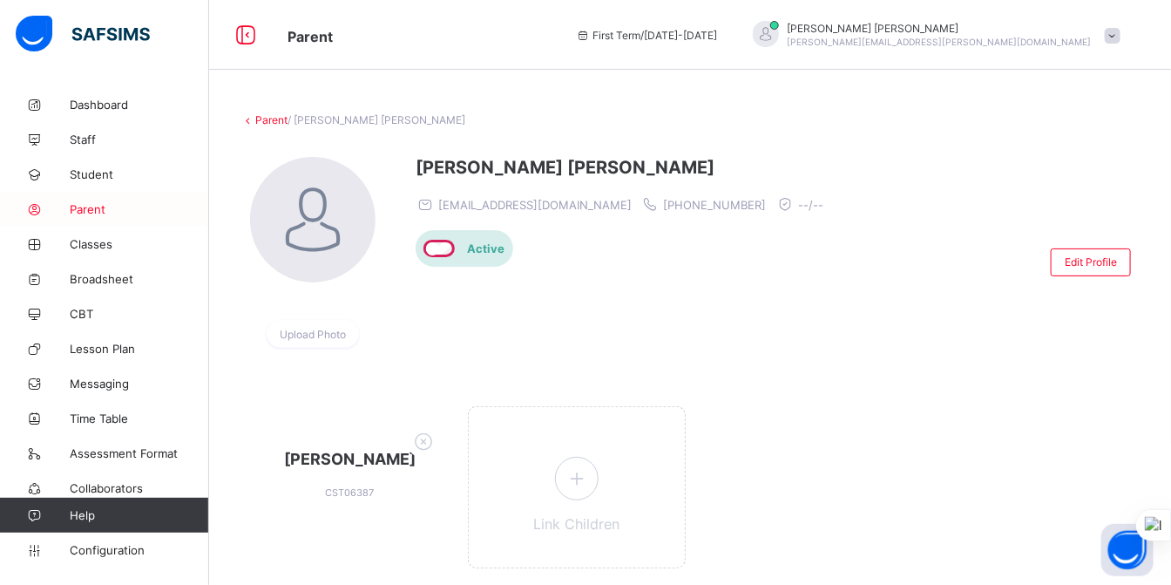
click at [86, 206] on span "Parent" at bounding box center [139, 209] width 139 height 14
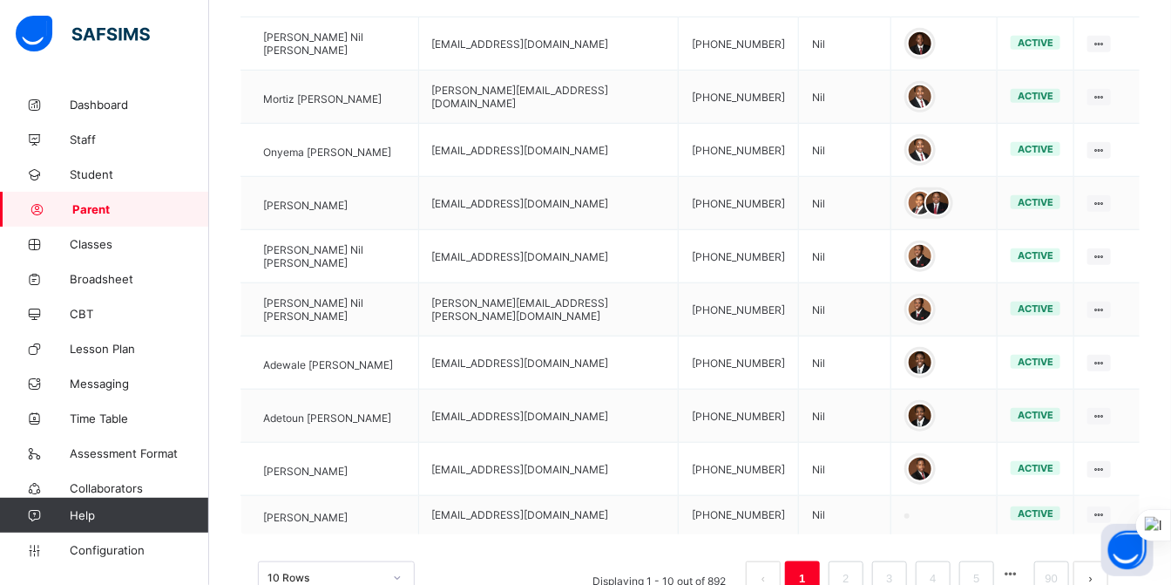
scroll to position [492, 0]
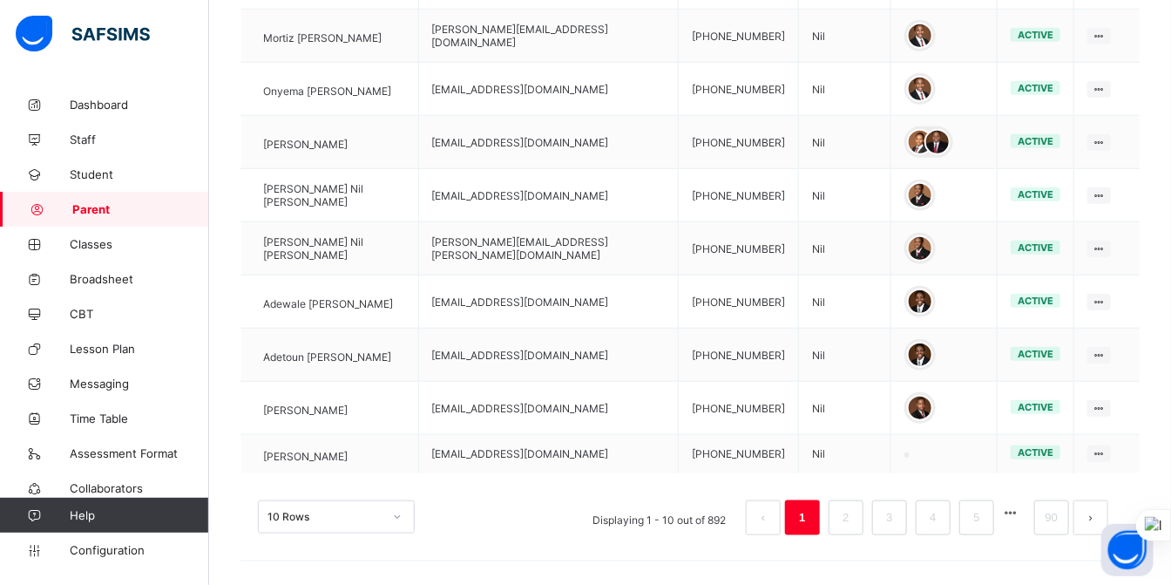
click at [1022, 505] on button "button" at bounding box center [1011, 512] width 23 height 15
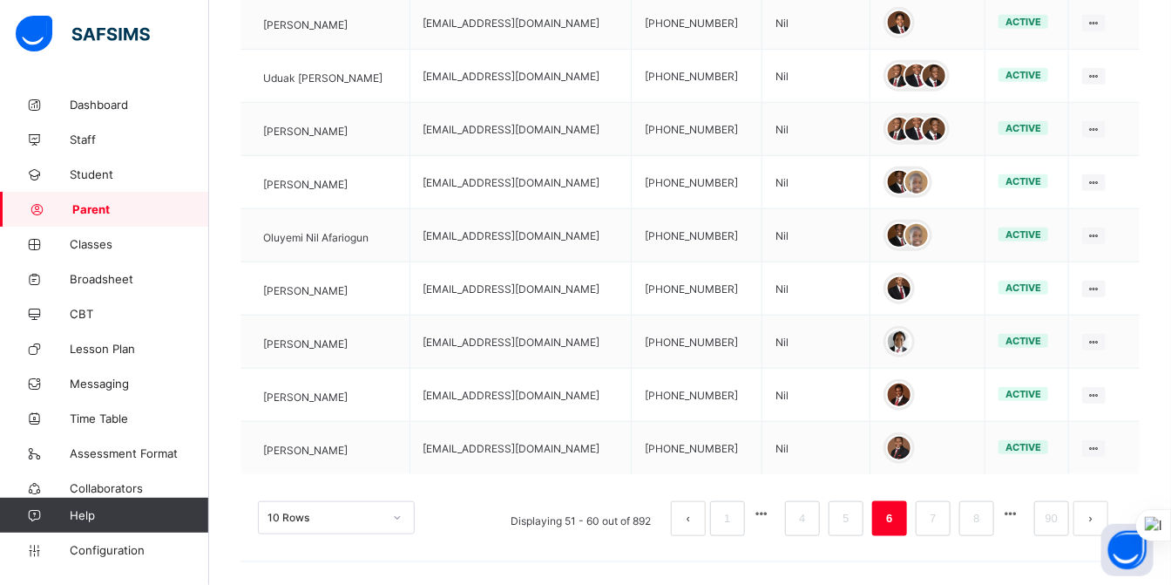
click at [1022, 517] on button "button" at bounding box center [1011, 513] width 23 height 15
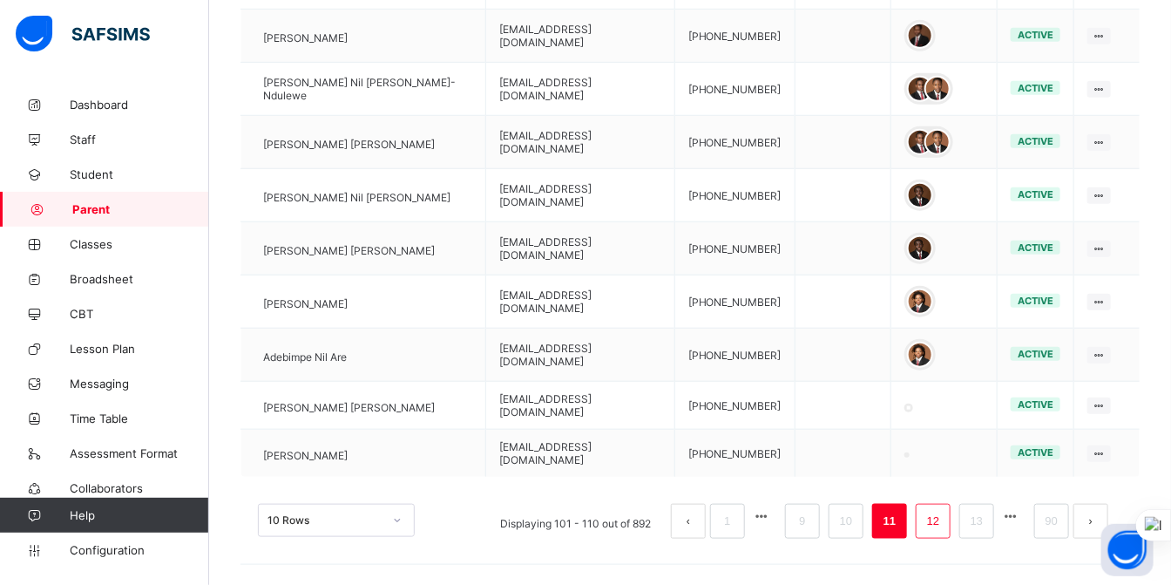
click at [945, 510] on link "12" at bounding box center [933, 521] width 23 height 23
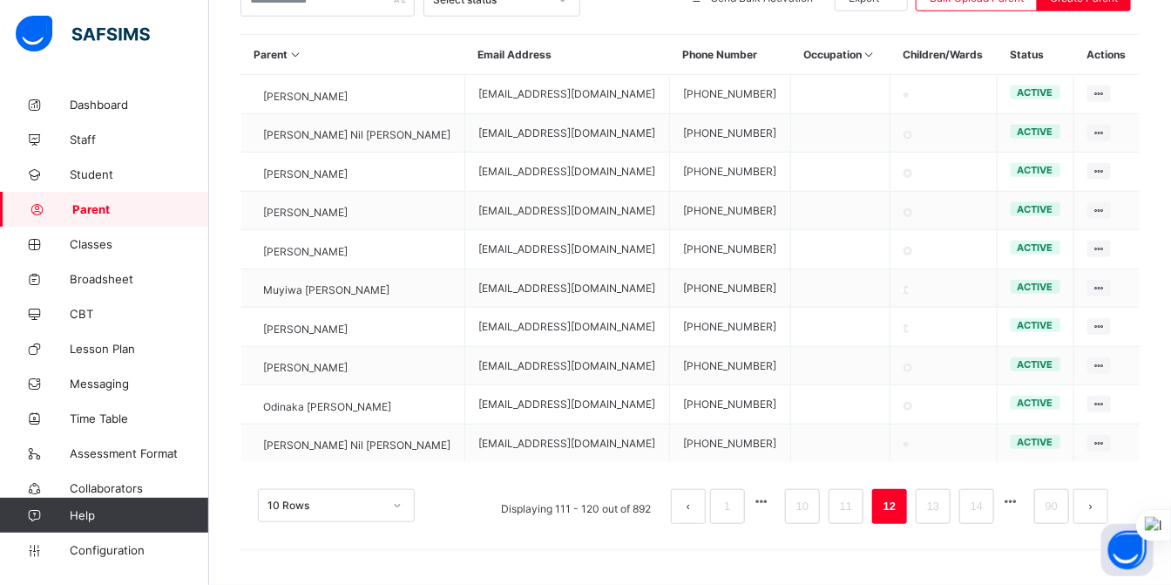
scroll to position [485, 0]
click at [942, 510] on link "13" at bounding box center [933, 506] width 23 height 23
click at [939, 511] on link "14" at bounding box center [933, 506] width 23 height 23
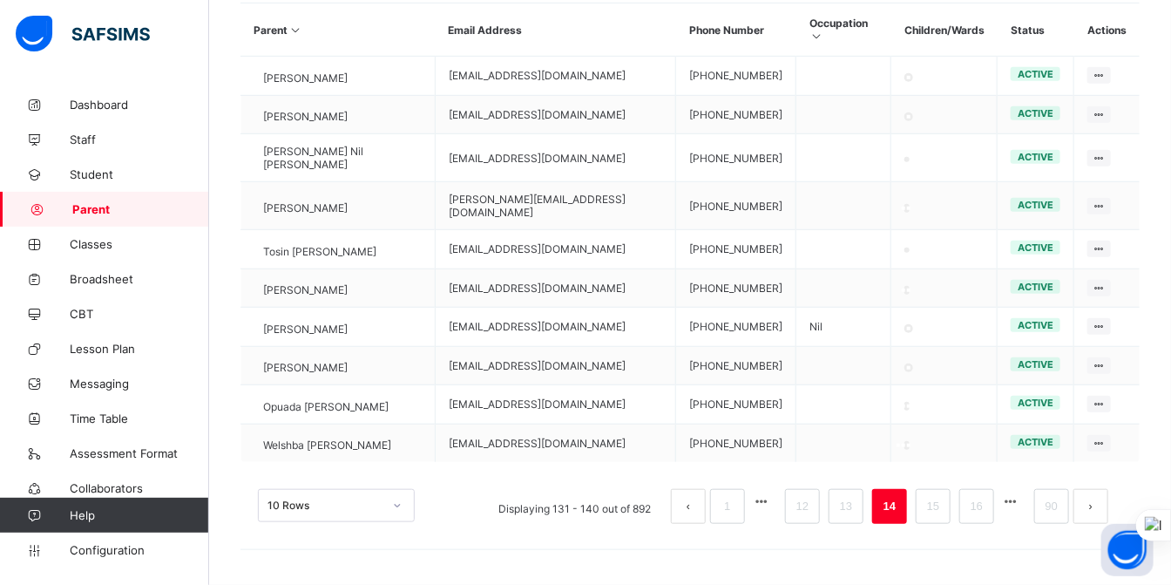
scroll to position [485, 0]
click at [936, 508] on li "15" at bounding box center [933, 506] width 35 height 35
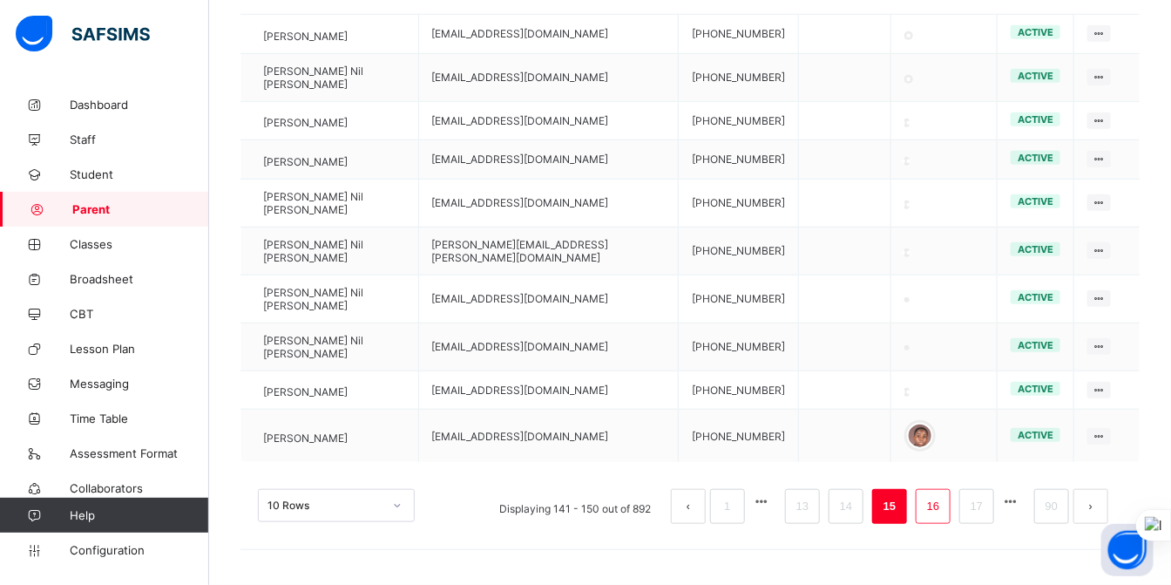
click at [945, 505] on link "16" at bounding box center [933, 506] width 23 height 23
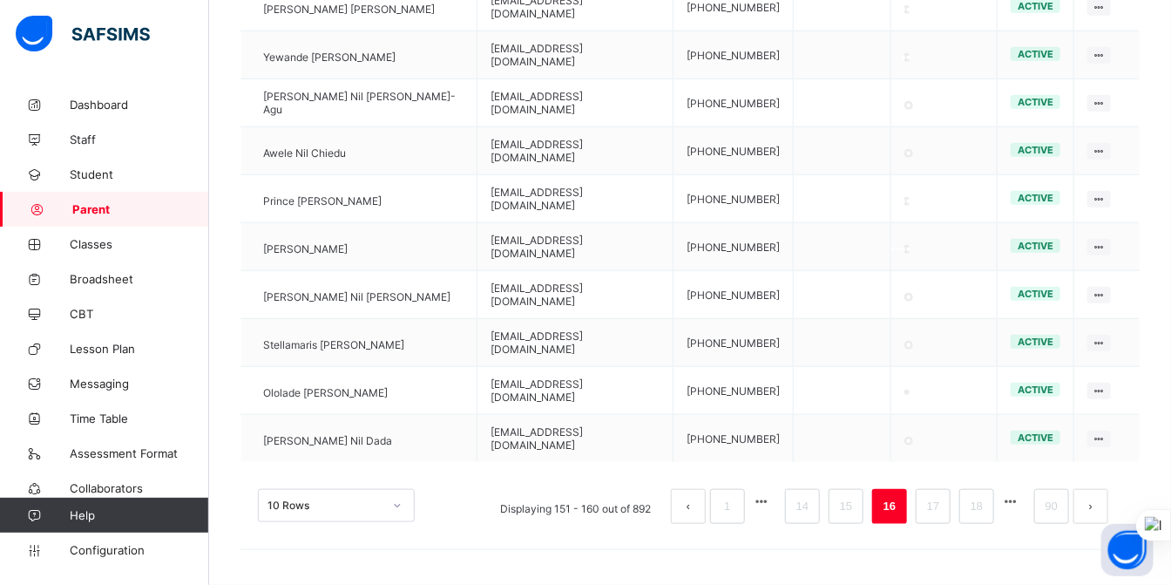
scroll to position [492, 0]
click at [945, 512] on link "17" at bounding box center [933, 506] width 23 height 23
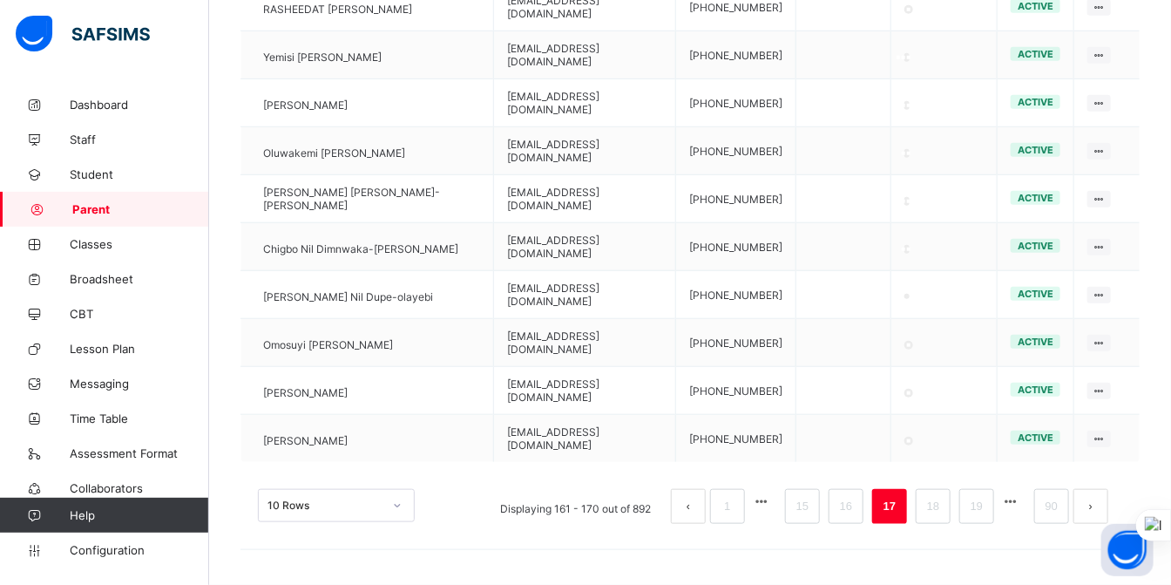
click at [1109, 515] on button "next page" at bounding box center [1091, 506] width 35 height 35
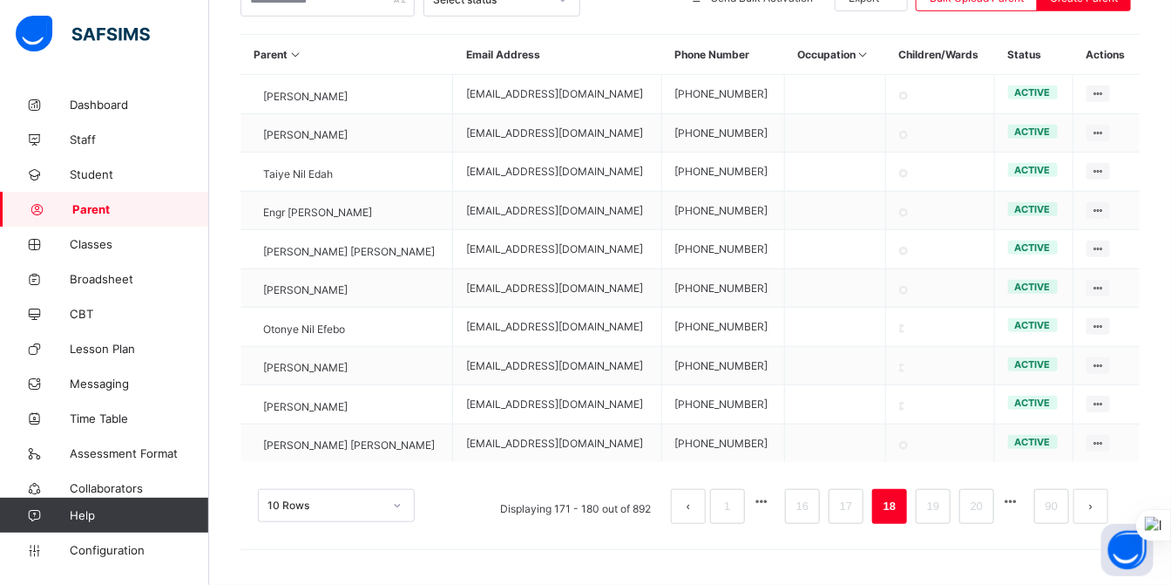
click at [1105, 508] on button "next page" at bounding box center [1091, 506] width 35 height 35
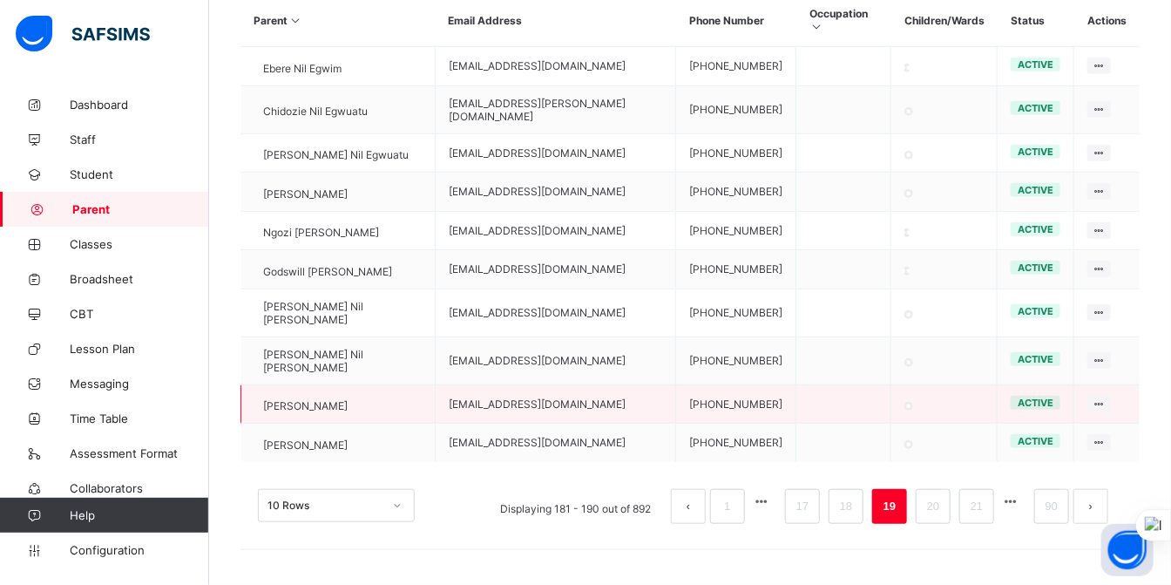
click at [329, 399] on span "[PERSON_NAME]" at bounding box center [305, 405] width 85 height 13
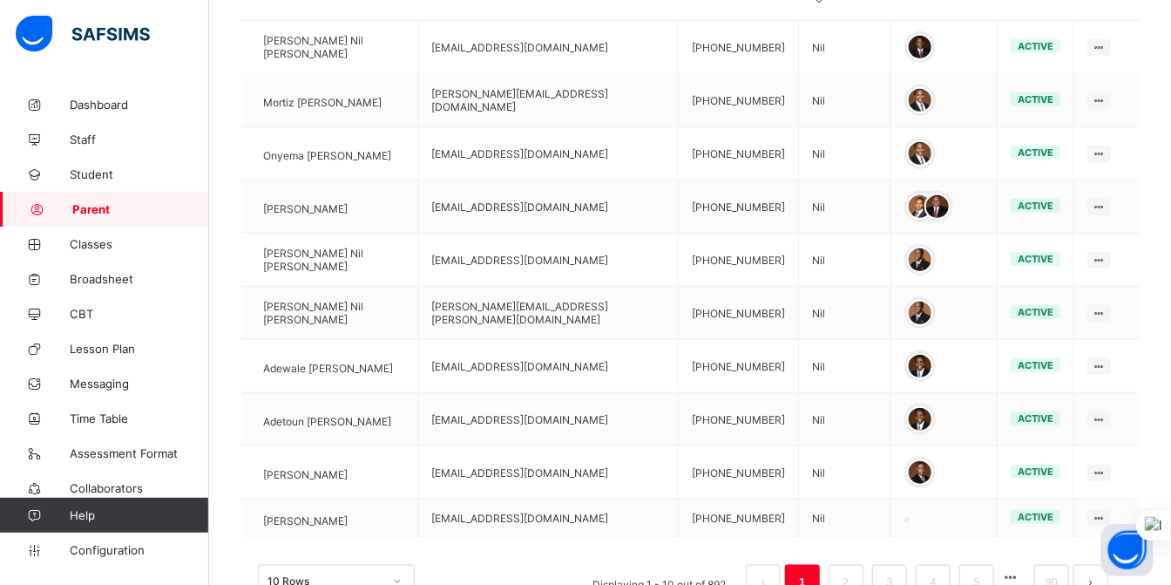
scroll to position [492, 0]
